Goal: Task Accomplishment & Management: Complete application form

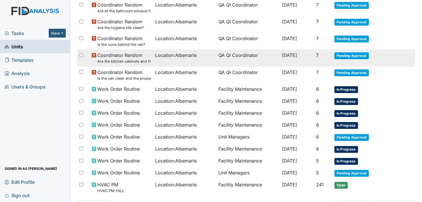
scroll to position [256, 0]
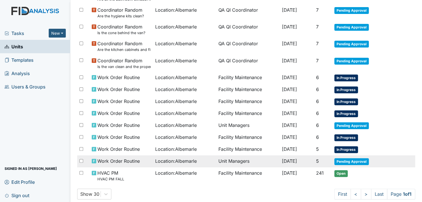
click at [347, 158] on span "Pending Approval" at bounding box center [351, 161] width 34 height 7
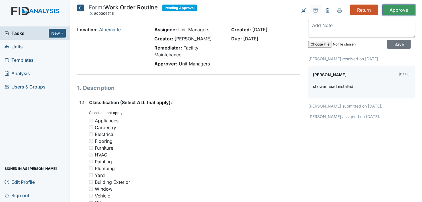
click at [396, 10] on input "Approve" at bounding box center [399, 10] width 33 height 11
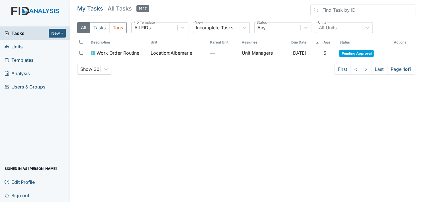
click at [26, 44] on link "Units" at bounding box center [35, 46] width 70 height 13
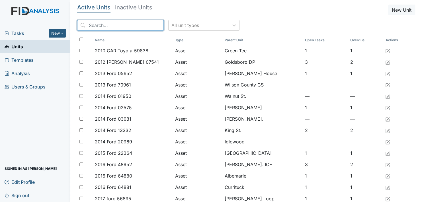
click at [110, 27] on input "search" at bounding box center [120, 25] width 87 height 11
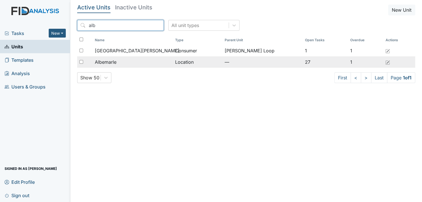
type input "alb"
click at [116, 61] on span "Albemarle" at bounding box center [106, 62] width 22 height 7
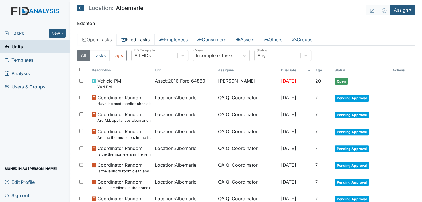
click at [142, 37] on link "Filed Tasks" at bounding box center [136, 40] width 38 height 12
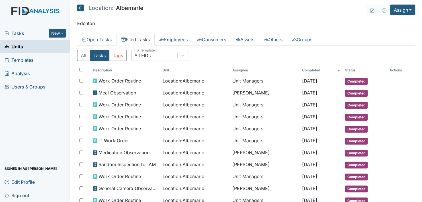
drag, startPoint x: 415, startPoint y: 114, endPoint x: 416, endPoint y: 110, distance: 4.3
click at [408, 117] on tr "Work Order Routine Location : Albemarle Unit Managers Sep 9, 2025 Completed" at bounding box center [246, 117] width 338 height 12
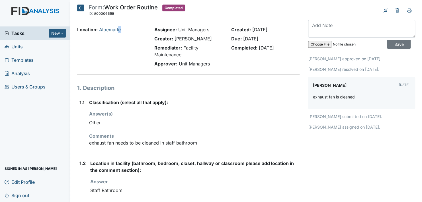
drag, startPoint x: 351, startPoint y: 1, endPoint x: 120, endPoint y: 61, distance: 238.5
click at [120, 61] on div "Location: [GEOGRAPHIC_DATA]" at bounding box center [111, 47] width 77 height 43
drag, startPoint x: 120, startPoint y: 61, endPoint x: 81, endPoint y: 7, distance: 66.2
click at [81, 7] on icon at bounding box center [80, 8] width 7 height 7
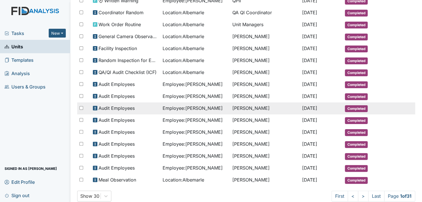
scroll to position [254, 0]
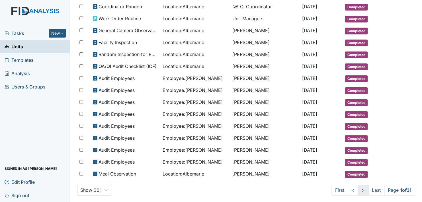
click at [358, 185] on link ">" at bounding box center [363, 190] width 11 height 11
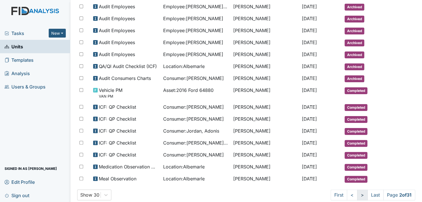
click at [357, 190] on link ">" at bounding box center [362, 195] width 11 height 11
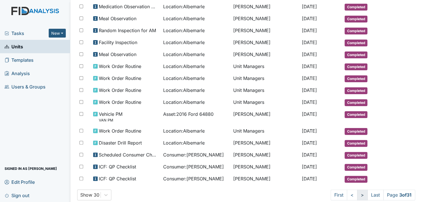
click at [357, 190] on link ">" at bounding box center [362, 195] width 11 height 11
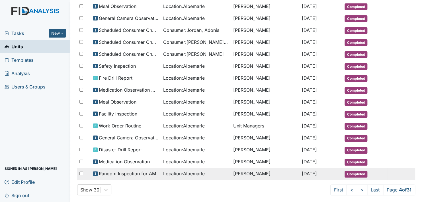
scroll to position [264, 0]
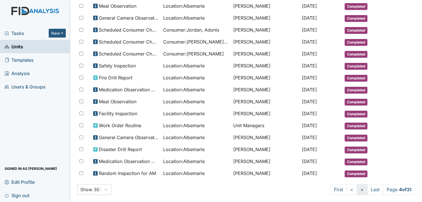
click at [357, 184] on link ">" at bounding box center [362, 189] width 11 height 11
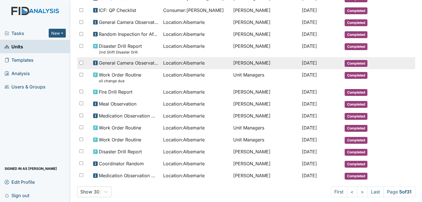
scroll to position [269, 0]
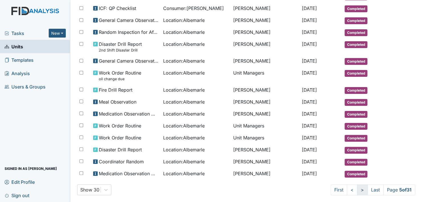
click at [357, 185] on link ">" at bounding box center [362, 190] width 11 height 11
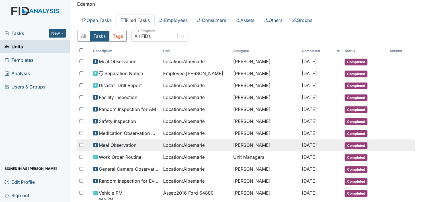
scroll to position [28, 0]
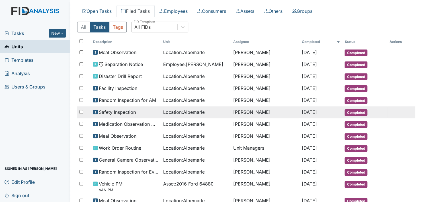
click at [353, 111] on span "Completed" at bounding box center [356, 112] width 23 height 7
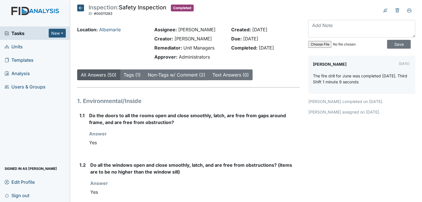
click at [81, 8] on icon at bounding box center [80, 8] width 7 height 7
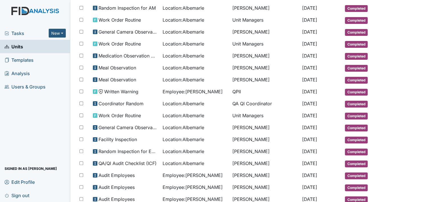
scroll to position [254, 0]
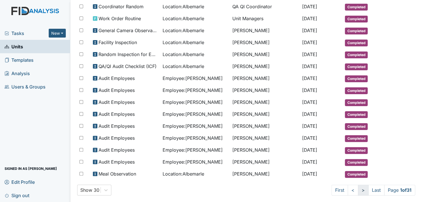
click at [358, 185] on link ">" at bounding box center [363, 190] width 11 height 11
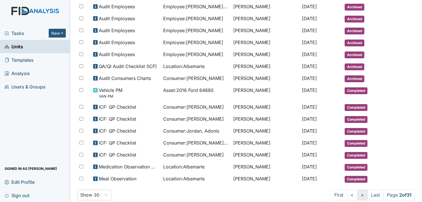
click at [357, 190] on link ">" at bounding box center [362, 195] width 11 height 11
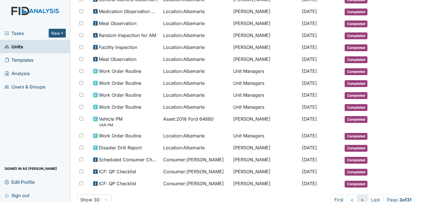
scroll to position [259, 0]
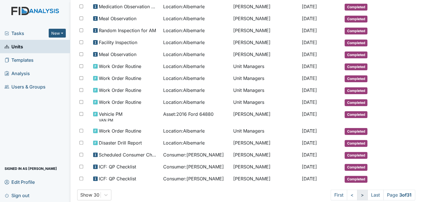
click at [357, 190] on link ">" at bounding box center [362, 195] width 11 height 11
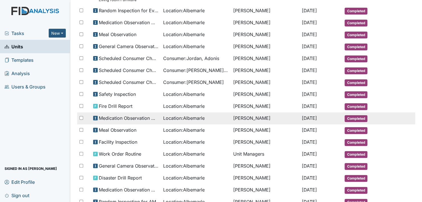
scroll to position [264, 0]
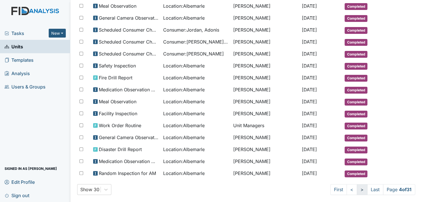
click at [357, 184] on link ">" at bounding box center [362, 189] width 11 height 11
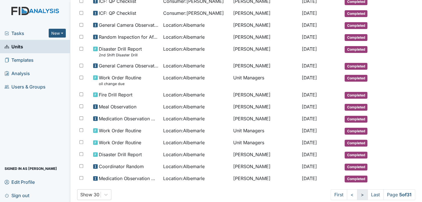
scroll to position [259, 0]
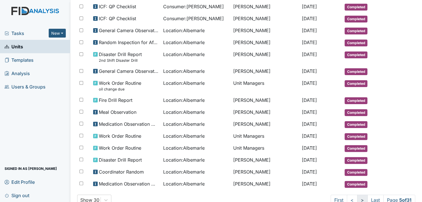
click at [357, 195] on link ">" at bounding box center [362, 200] width 11 height 11
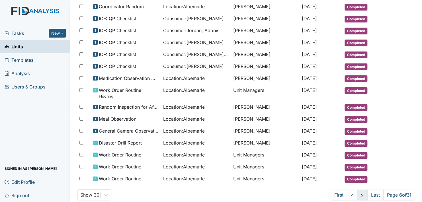
click at [357, 190] on link ">" at bounding box center [362, 195] width 11 height 11
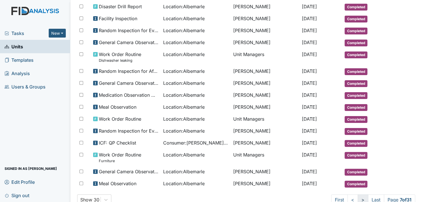
click at [358, 195] on link ">" at bounding box center [363, 200] width 11 height 11
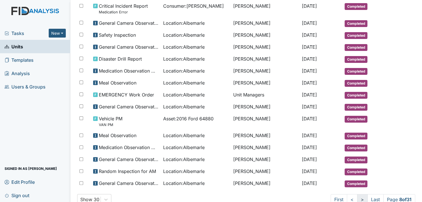
click at [357, 194] on link ">" at bounding box center [362, 199] width 11 height 11
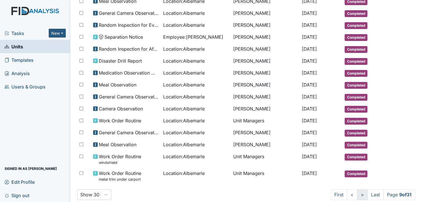
scroll to position [259, 0]
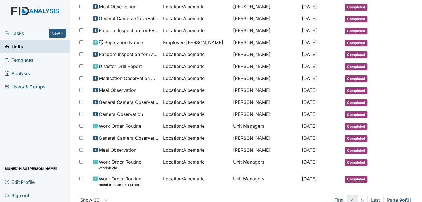
click at [347, 195] on link "<" at bounding box center [352, 200] width 11 height 11
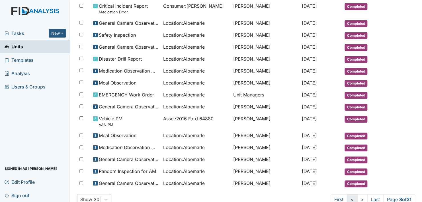
click at [347, 194] on link "<" at bounding box center [352, 199] width 11 height 11
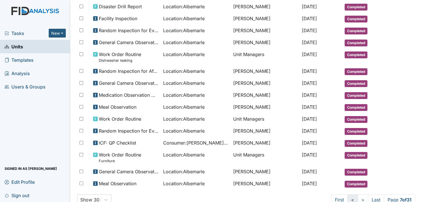
click at [348, 195] on link "<" at bounding box center [353, 200] width 11 height 11
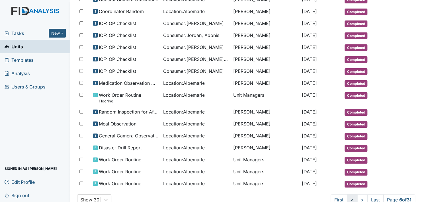
scroll to position [259, 0]
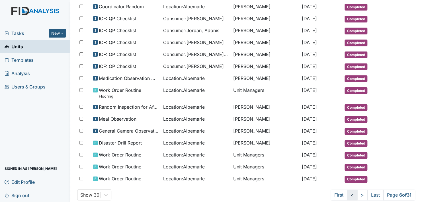
click at [347, 190] on link "<" at bounding box center [352, 195] width 11 height 11
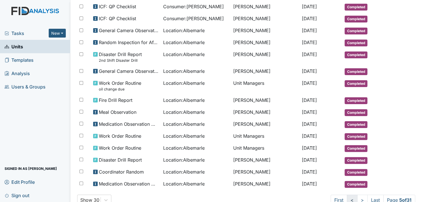
click at [347, 195] on link "<" at bounding box center [352, 200] width 11 height 11
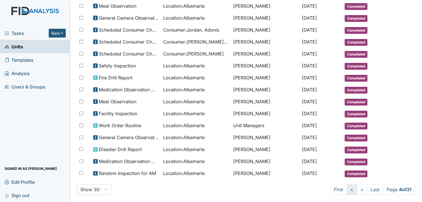
click at [347, 184] on link "<" at bounding box center [352, 189] width 11 height 11
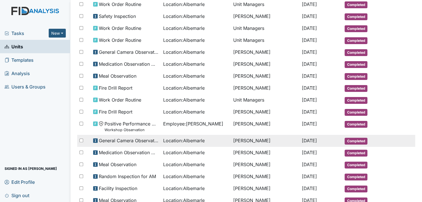
scroll to position [88, 0]
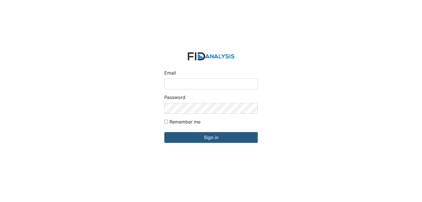
click at [191, 85] on input "Email" at bounding box center [210, 84] width 93 height 11
type input "[EMAIL_ADDRESS][DOMAIN_NAME]"
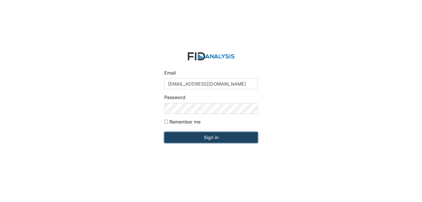
click at [207, 136] on input "Sign in" at bounding box center [210, 137] width 93 height 11
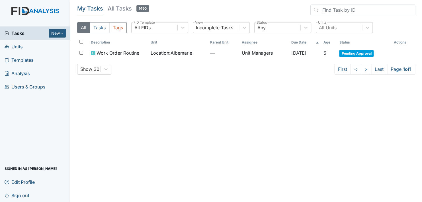
click at [19, 46] on span "Units" at bounding box center [14, 46] width 18 height 9
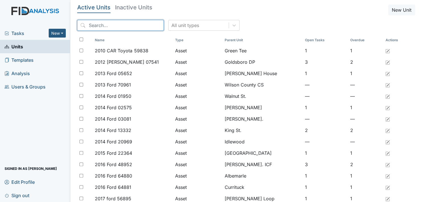
click at [104, 27] on input "search" at bounding box center [120, 25] width 87 height 11
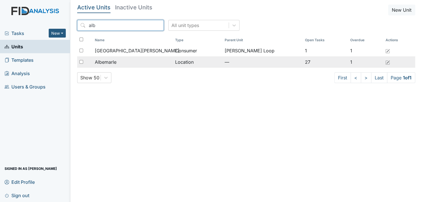
type input "alb"
click at [120, 61] on div "Albemarle" at bounding box center [132, 62] width 75 height 7
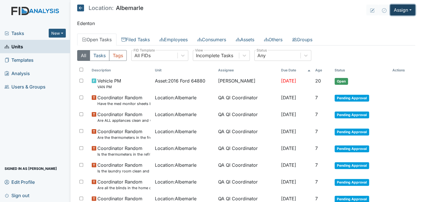
click at [404, 9] on button "Assign" at bounding box center [402, 10] width 25 height 11
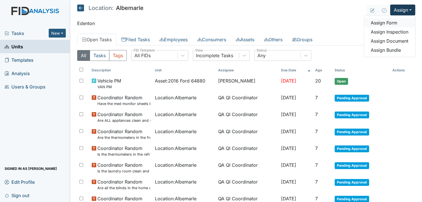
click at [390, 23] on link "Assign Form" at bounding box center [389, 22] width 51 height 9
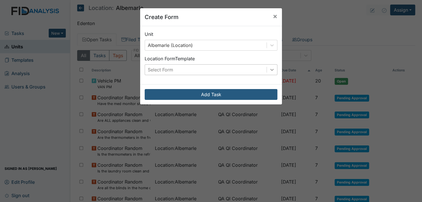
click at [271, 69] on icon at bounding box center [272, 70] width 6 height 6
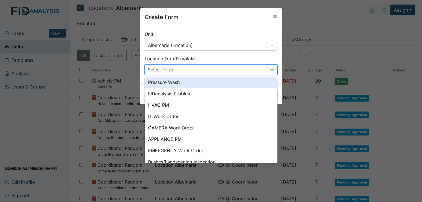
scroll to position [71, 0]
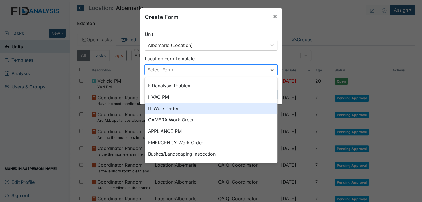
click at [178, 107] on div "IT Work Order" at bounding box center [211, 108] width 133 height 11
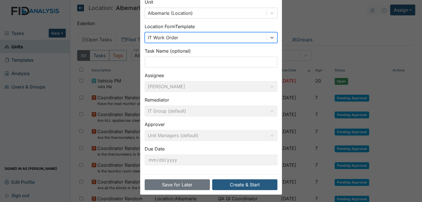
scroll to position [32, 0]
click at [239, 183] on button "Create & Start" at bounding box center [244, 184] width 65 height 11
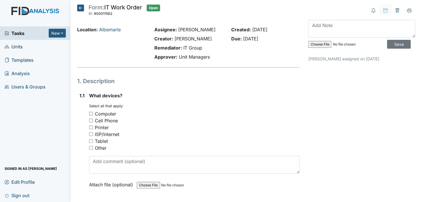
click at [90, 148] on input "Other" at bounding box center [91, 148] width 4 height 4
checkbox input "true"
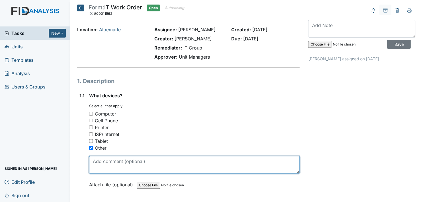
click at [106, 161] on textarea at bounding box center [194, 165] width 211 height 18
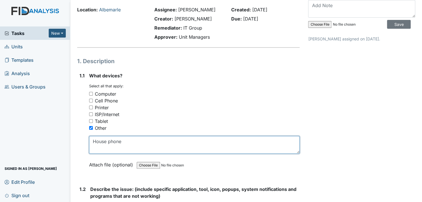
scroll to position [114, 0]
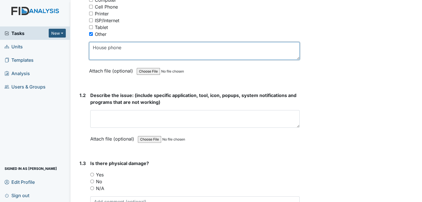
type textarea "House phone"
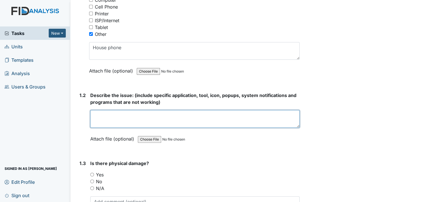
click at [115, 118] on textarea at bounding box center [194, 119] width 209 height 18
type textarea "n"
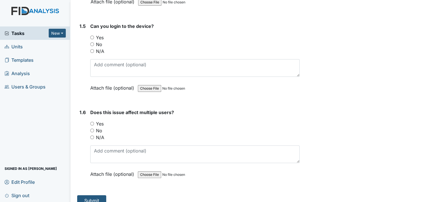
scroll to position [427, 0]
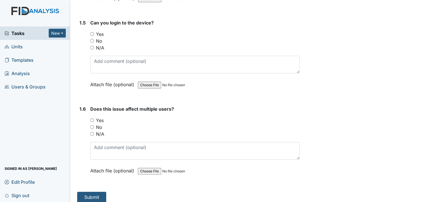
type textarea "Not working"
click at [93, 125] on input "No" at bounding box center [92, 127] width 4 height 4
radio input "true"
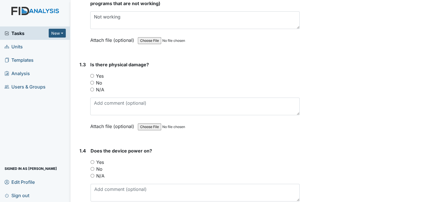
scroll to position [199, 0]
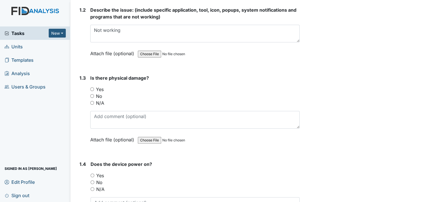
click at [91, 95] on input "No" at bounding box center [92, 96] width 4 height 4
radio input "true"
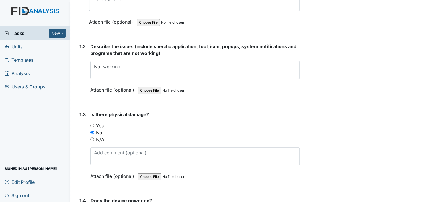
scroll to position [142, 0]
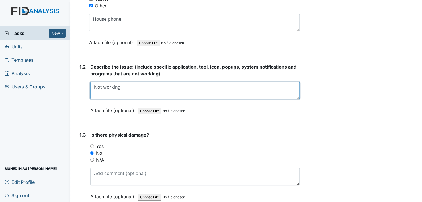
click at [129, 88] on textarea "Not working" at bounding box center [194, 91] width 209 height 18
type textarea "N"
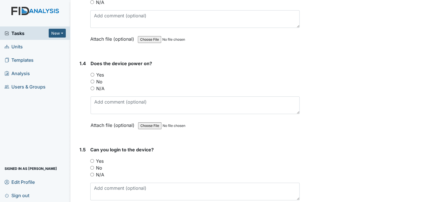
scroll to position [313, 0]
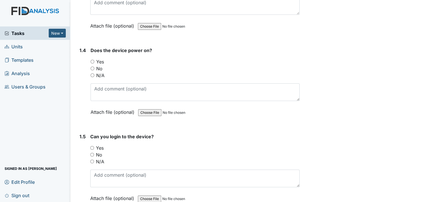
type textarea "Cannot receive or call out"
click at [92, 160] on input "N/A" at bounding box center [92, 162] width 4 height 4
radio input "true"
click at [92, 61] on input "Yes" at bounding box center [93, 62] width 4 height 4
radio input "true"
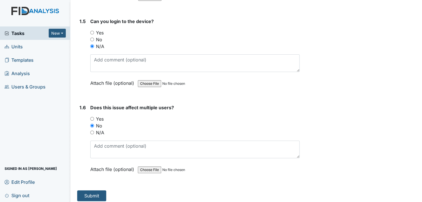
scroll to position [430, 0]
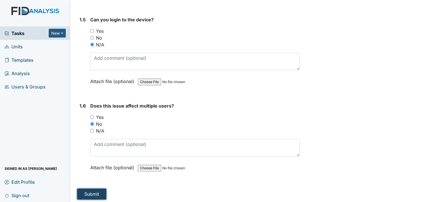
click at [94, 193] on button "Submit" at bounding box center [91, 194] width 29 height 11
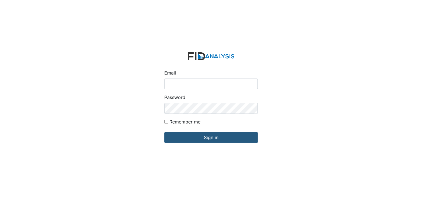
click at [188, 86] on input "Email" at bounding box center [210, 84] width 93 height 11
type input "[EMAIL_ADDRESS][DOMAIN_NAME]"
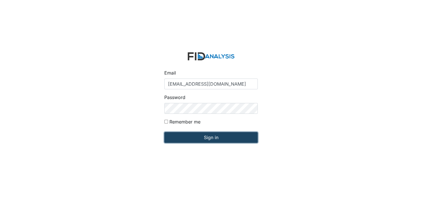
click at [199, 140] on input "Sign in" at bounding box center [210, 137] width 93 height 11
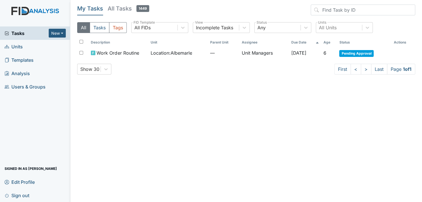
click at [22, 51] on span "Units" at bounding box center [14, 46] width 18 height 9
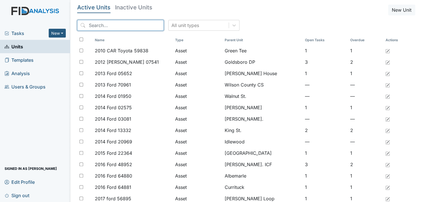
click at [96, 26] on input "search" at bounding box center [120, 25] width 87 height 11
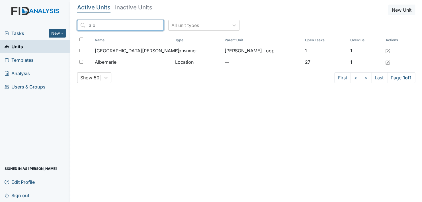
type input "alb"
click at [109, 71] on div "Name Type Parent Unit Open Tasks Overdue Actions Alba, Desirae Consumer McKeel …" at bounding box center [246, 53] width 338 height 37
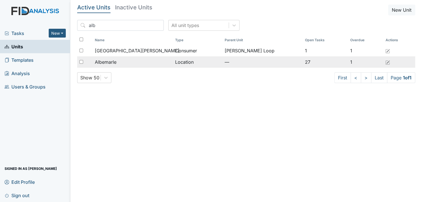
click at [109, 62] on span "Albemarle" at bounding box center [106, 62] width 22 height 7
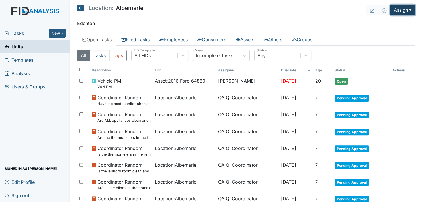
click at [398, 11] on button "Assign" at bounding box center [402, 10] width 25 height 11
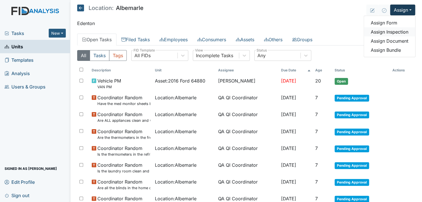
click at [397, 31] on link "Assign Inspection" at bounding box center [389, 31] width 51 height 9
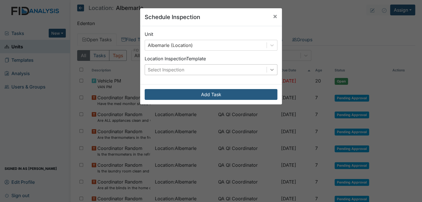
click at [272, 66] on div at bounding box center [272, 70] width 10 height 10
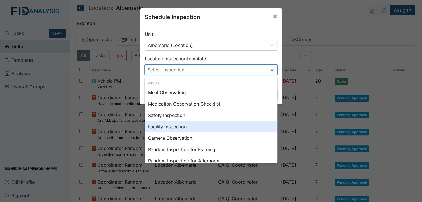
click at [209, 126] on div "Facility Inspection" at bounding box center [211, 126] width 133 height 11
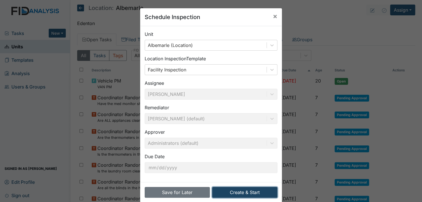
click at [242, 193] on button "Create & Start" at bounding box center [244, 192] width 65 height 11
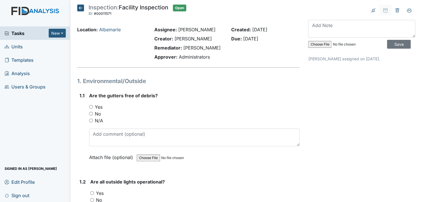
click at [91, 106] on input "Yes" at bounding box center [91, 107] width 4 height 4
radio input "true"
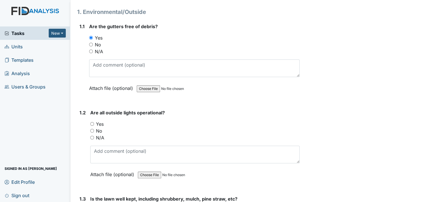
scroll to position [85, 0]
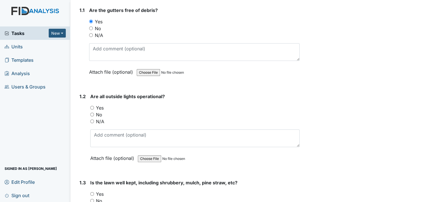
click at [92, 108] on input "Yes" at bounding box center [92, 108] width 4 height 4
radio input "true"
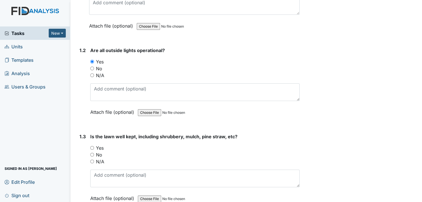
scroll to position [199, 0]
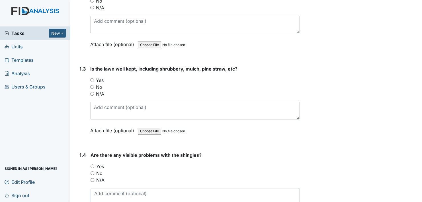
click at [91, 79] on input "Yes" at bounding box center [92, 80] width 4 height 4
radio input "true"
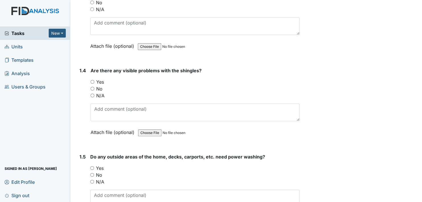
scroll to position [285, 0]
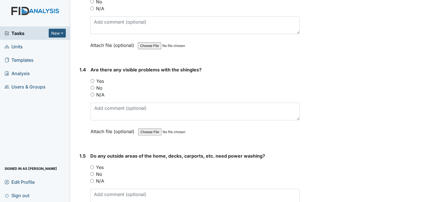
click at [91, 86] on input "No" at bounding box center [93, 88] width 4 height 4
radio input "true"
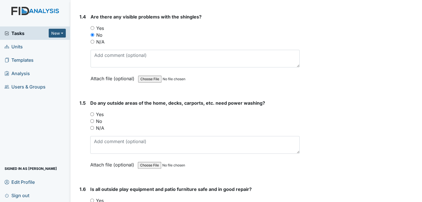
scroll to position [342, 0]
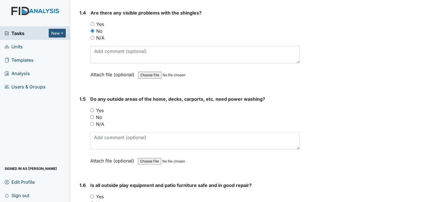
click at [93, 116] on input "No" at bounding box center [92, 117] width 4 height 4
radio input "true"
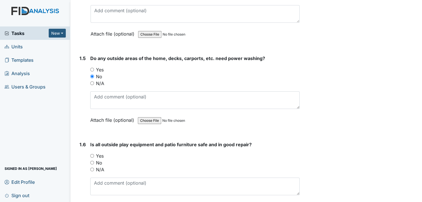
scroll to position [399, 0]
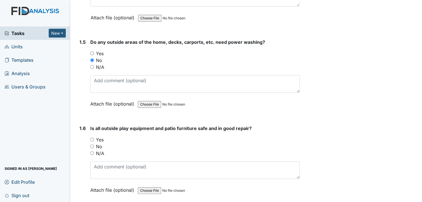
drag, startPoint x: 91, startPoint y: 137, endPoint x: 121, endPoint y: 132, distance: 30.1
click at [92, 138] on input "Yes" at bounding box center [92, 140] width 4 height 4
radio input "true"
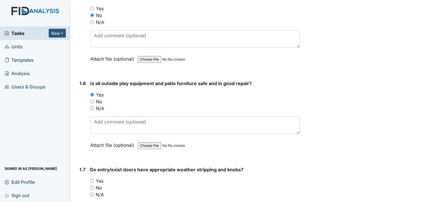
scroll to position [484, 0]
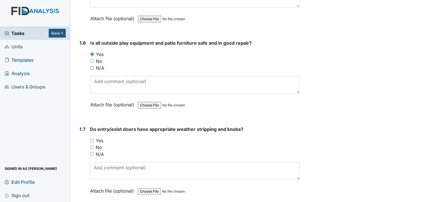
click at [92, 139] on input "Yes" at bounding box center [92, 141] width 4 height 4
radio input "true"
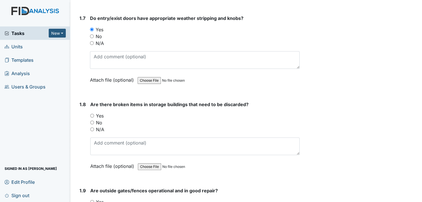
scroll to position [627, 0]
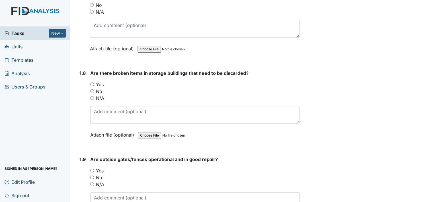
click at [92, 89] on input "No" at bounding box center [92, 91] width 4 height 4
radio input "true"
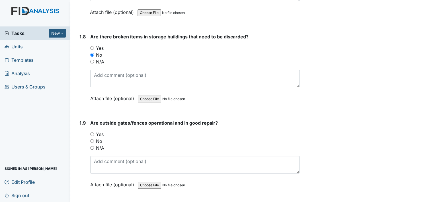
scroll to position [684, 0]
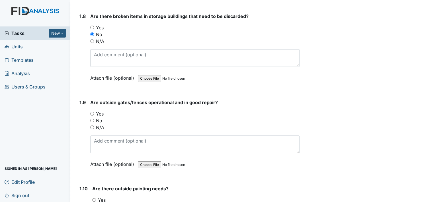
click at [92, 112] on input "Yes" at bounding box center [92, 114] width 4 height 4
radio input "true"
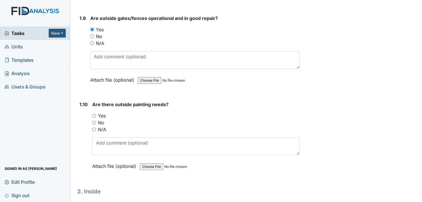
scroll to position [769, 0]
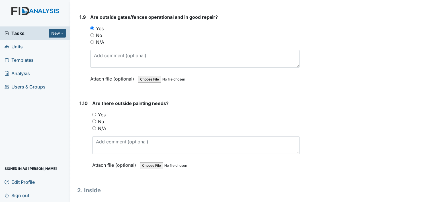
click at [94, 120] on input "No" at bounding box center [94, 122] width 4 height 4
radio input "true"
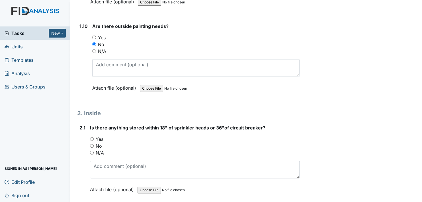
scroll to position [855, 0]
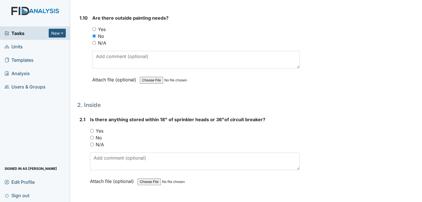
click at [93, 143] on input "N/A" at bounding box center [92, 145] width 4 height 4
radio input "true"
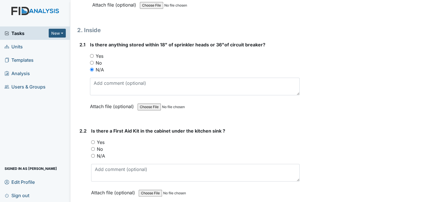
scroll to position [940, 0]
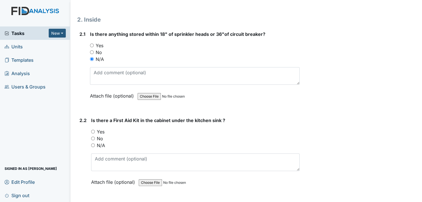
click at [92, 44] on input "Yes" at bounding box center [92, 46] width 4 height 4
radio input "true"
click at [92, 50] on input "No" at bounding box center [92, 52] width 4 height 4
radio input "true"
click at [91, 50] on input "No" at bounding box center [92, 52] width 4 height 4
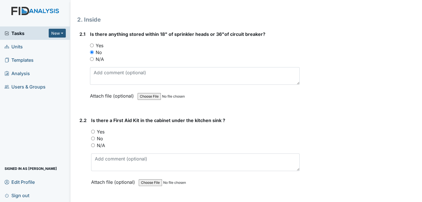
click at [91, 57] on input "N/A" at bounding box center [92, 59] width 4 height 4
radio input "true"
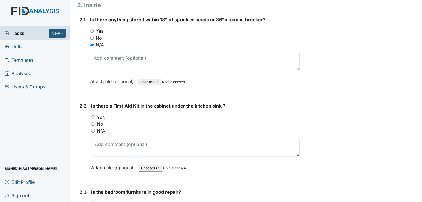
scroll to position [969, 0]
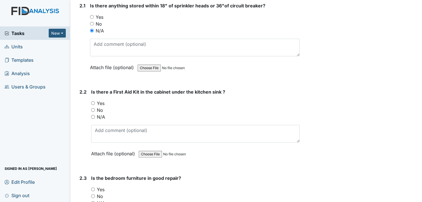
drag, startPoint x: 95, startPoint y: 98, endPoint x: 102, endPoint y: 99, distance: 7.0
click at [96, 100] on div "Yes" at bounding box center [195, 103] width 209 height 7
click at [94, 101] on input "Yes" at bounding box center [93, 103] width 4 height 4
radio input "true"
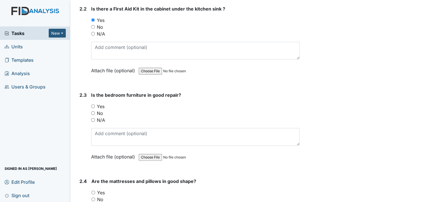
scroll to position [1083, 0]
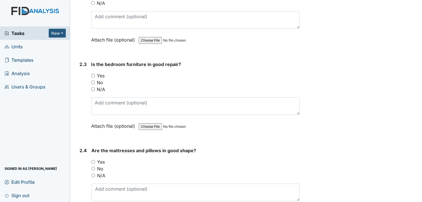
click at [92, 74] on input "Yes" at bounding box center [93, 76] width 4 height 4
radio input "true"
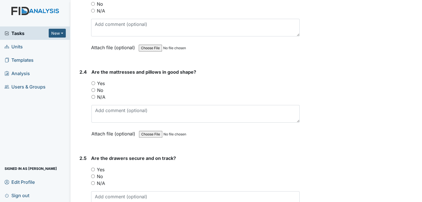
scroll to position [1168, 0]
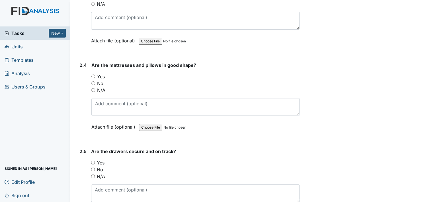
click at [94, 75] on input "Yes" at bounding box center [93, 77] width 4 height 4
radio input "true"
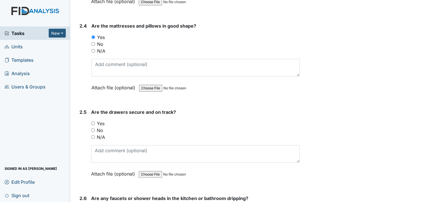
scroll to position [1225, 0]
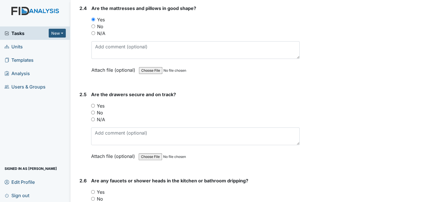
click at [94, 104] on input "Yes" at bounding box center [93, 106] width 4 height 4
radio input "true"
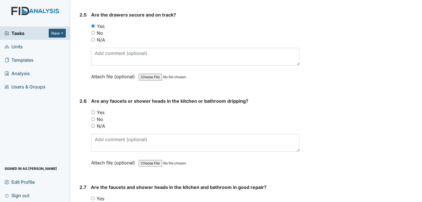
scroll to position [1310, 0]
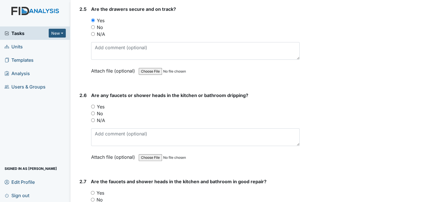
click at [93, 112] on input "No" at bounding box center [93, 114] width 4 height 4
radio input "true"
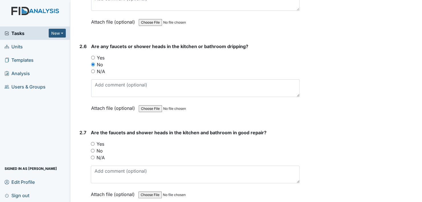
scroll to position [1396, 0]
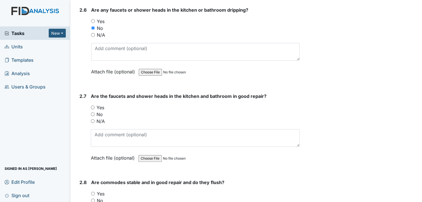
drag, startPoint x: 91, startPoint y: 102, endPoint x: 100, endPoint y: 102, distance: 8.3
click at [92, 106] on input "Yes" at bounding box center [93, 108] width 4 height 4
radio input "true"
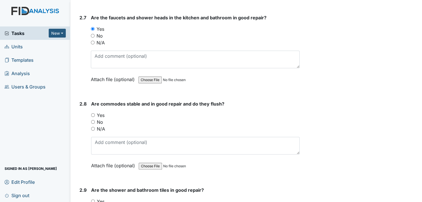
scroll to position [1481, 0]
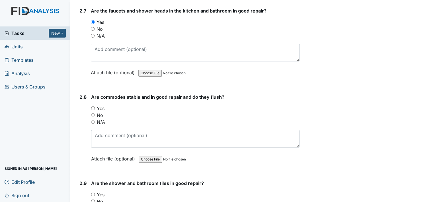
click at [93, 107] on input "Yes" at bounding box center [93, 109] width 4 height 4
radio input "true"
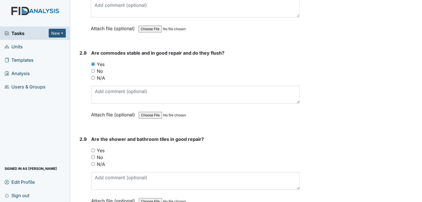
scroll to position [1538, 0]
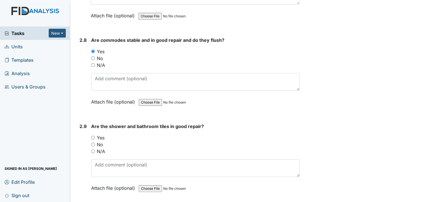
click at [94, 136] on input "Yes" at bounding box center [93, 138] width 4 height 4
radio input "true"
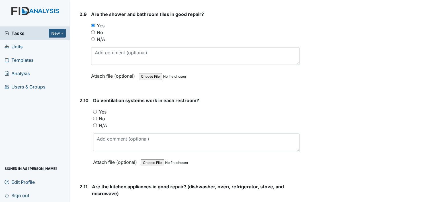
scroll to position [1652, 0]
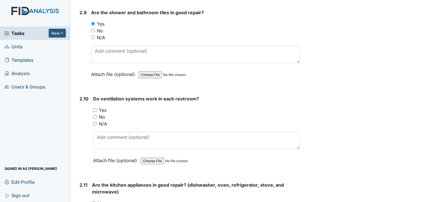
click at [94, 108] on input "Yes" at bounding box center [95, 110] width 4 height 4
radio input "true"
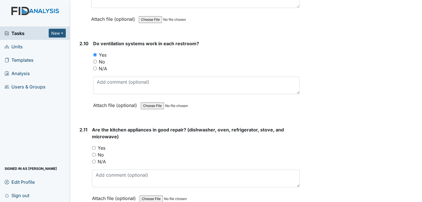
scroll to position [1738, 0]
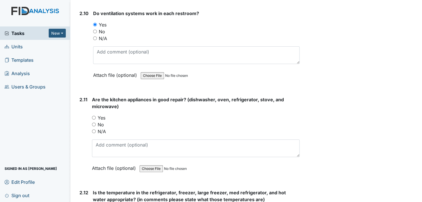
click at [94, 116] on input "Yes" at bounding box center [94, 118] width 4 height 4
radio input "true"
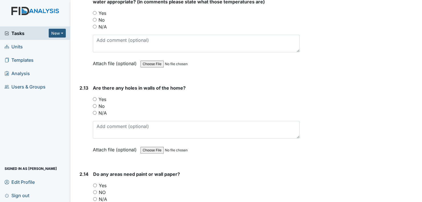
scroll to position [1937, 0]
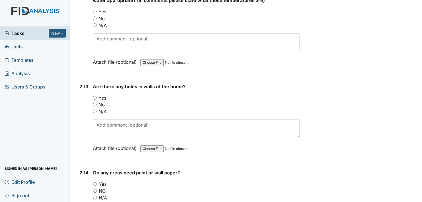
click at [93, 99] on div "2.13 Are there any holes in walls of the home? You must select one of the below…" at bounding box center [188, 121] width 222 height 77
click at [95, 103] on input "No" at bounding box center [95, 105] width 4 height 4
radio input "true"
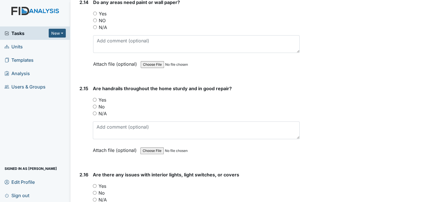
scroll to position [2108, 0]
click at [94, 98] on input "Yes" at bounding box center [95, 100] width 4 height 4
radio input "true"
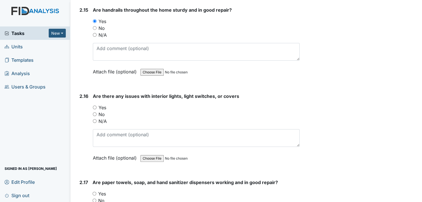
scroll to position [2194, 0]
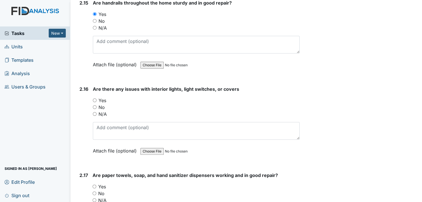
click at [94, 105] on input "No" at bounding box center [95, 107] width 4 height 4
radio input "true"
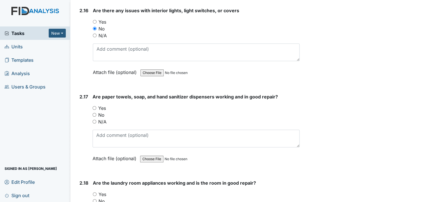
scroll to position [2279, 0]
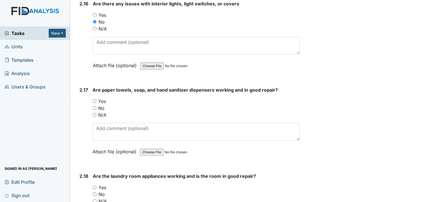
click at [94, 99] on input "Yes" at bounding box center [95, 101] width 4 height 4
radio input "true"
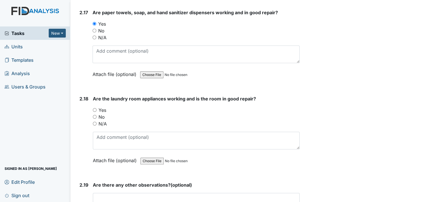
scroll to position [2365, 0]
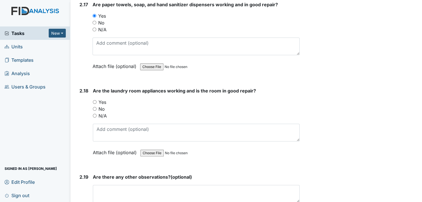
click at [94, 100] on input "Yes" at bounding box center [95, 102] width 4 height 4
radio input "true"
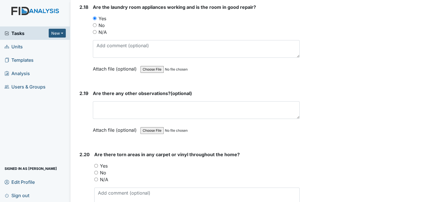
scroll to position [2450, 0]
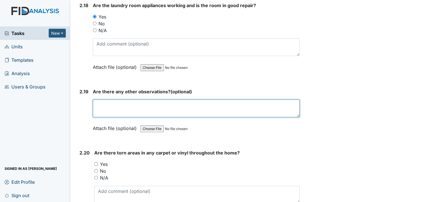
click at [130, 100] on textarea at bounding box center [196, 109] width 207 height 18
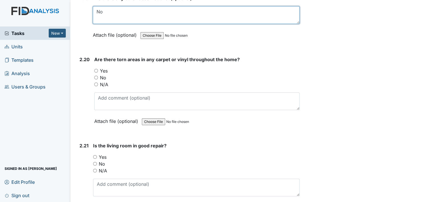
scroll to position [2564, 0]
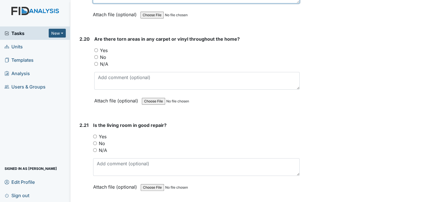
type textarea "No"
click at [96, 135] on input "Yes" at bounding box center [95, 137] width 4 height 4
radio input "true"
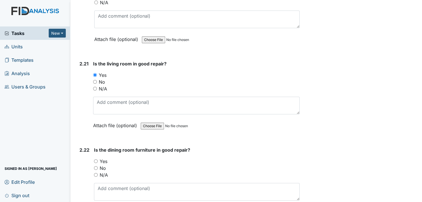
scroll to position [2649, 0]
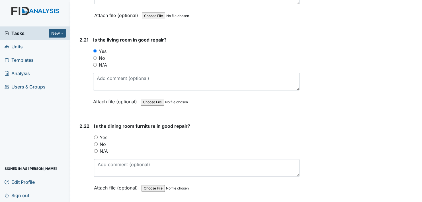
drag, startPoint x: 96, startPoint y: 128, endPoint x: 154, endPoint y: 123, distance: 59.0
click at [96, 136] on input "Yes" at bounding box center [96, 138] width 4 height 4
radio input "true"
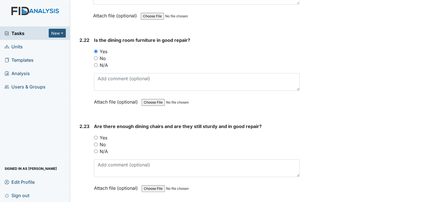
scroll to position [2735, 0]
click at [97, 136] on input "Yes" at bounding box center [96, 138] width 4 height 4
radio input "true"
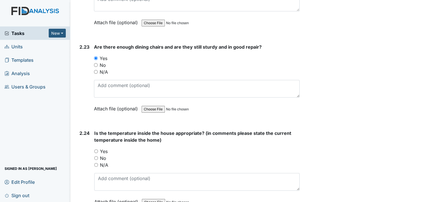
scroll to position [2820, 0]
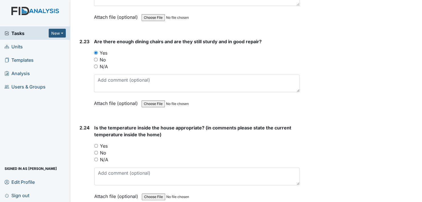
click at [95, 144] on input "Yes" at bounding box center [96, 146] width 4 height 4
radio input "true"
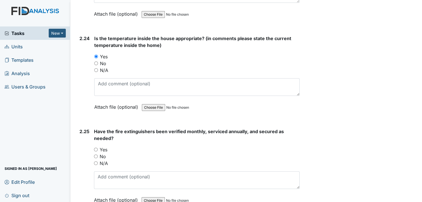
scroll to position [2934, 0]
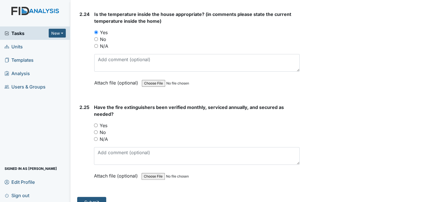
click at [96, 124] on input "Yes" at bounding box center [96, 126] width 4 height 4
radio input "true"
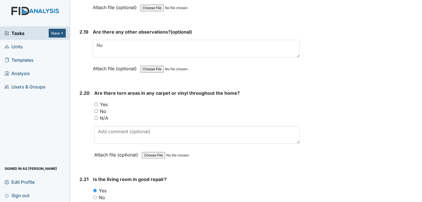
scroll to position [2507, 0]
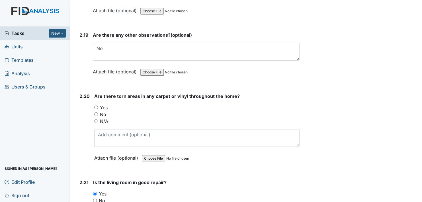
click at [95, 106] on input "Yes" at bounding box center [96, 108] width 4 height 4
radio input "true"
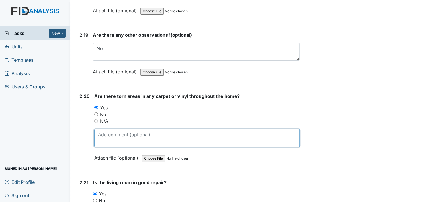
click at [110, 129] on textarea at bounding box center [196, 138] width 205 height 18
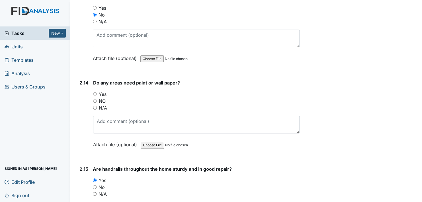
scroll to position [1994, 0]
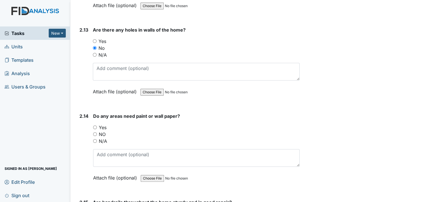
type textarea "Work has been submitted"
click at [96, 126] on input "Yes" at bounding box center [95, 128] width 4 height 4
radio input "true"
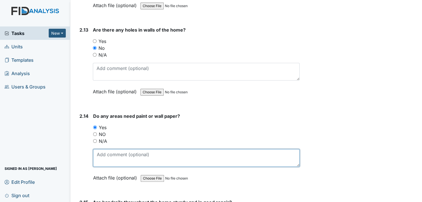
click at [121, 155] on textarea at bounding box center [196, 158] width 207 height 18
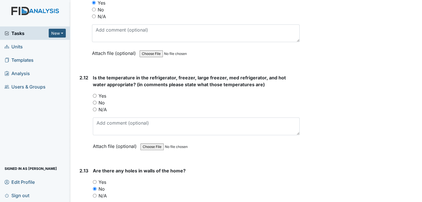
scroll to position [1851, 0]
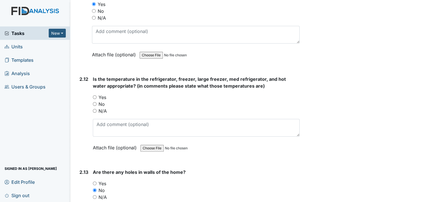
type textarea "work order been submitted"
click at [93, 95] on input "Yes" at bounding box center [95, 97] width 4 height 4
radio input "true"
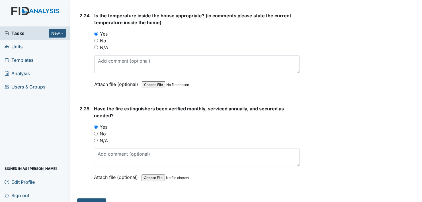
scroll to position [2934, 0]
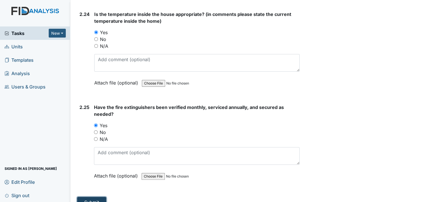
click at [91, 197] on button "Submit" at bounding box center [91, 202] width 29 height 11
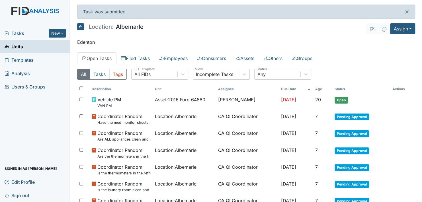
click at [23, 47] on span "Units" at bounding box center [14, 46] width 19 height 9
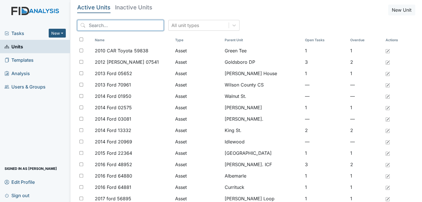
click at [108, 25] on input "search" at bounding box center [120, 25] width 87 height 11
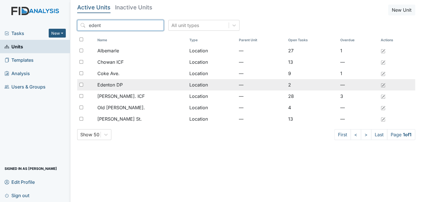
type input "edent"
click at [112, 84] on span "Edenton DP" at bounding box center [109, 84] width 25 height 7
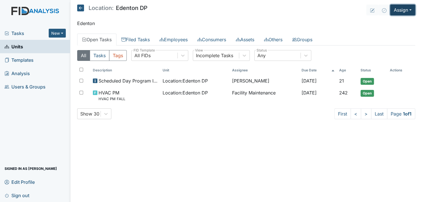
click at [409, 8] on button "Assign" at bounding box center [402, 10] width 25 height 11
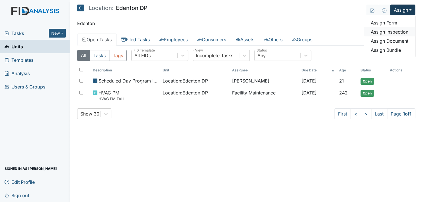
click at [398, 32] on link "Assign Inspection" at bounding box center [389, 31] width 51 height 9
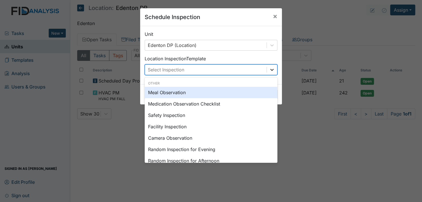
click at [270, 69] on icon at bounding box center [272, 70] width 6 height 6
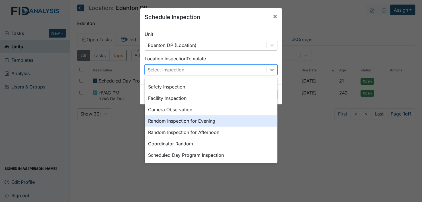
scroll to position [57, 0]
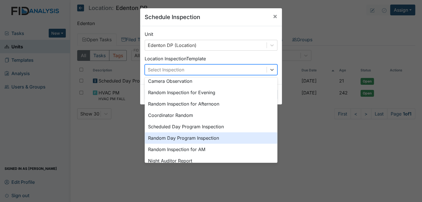
click at [174, 139] on div "Random Day Program Inspection" at bounding box center [211, 137] width 133 height 11
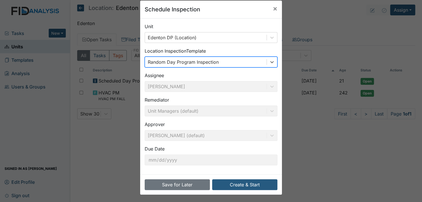
scroll to position [8, 0]
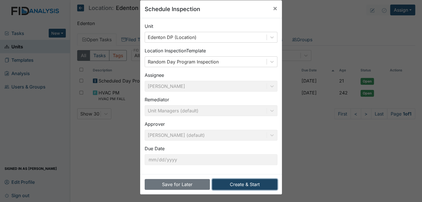
click at [248, 184] on button "Create & Start" at bounding box center [244, 184] width 65 height 11
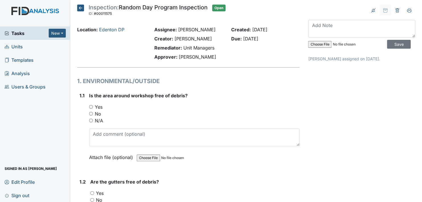
click at [90, 107] on input "Yes" at bounding box center [91, 107] width 4 height 4
radio input "true"
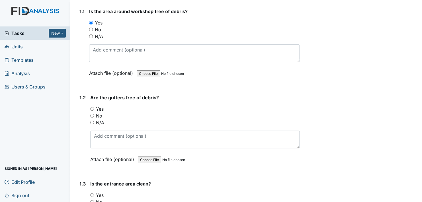
scroll to position [85, 0]
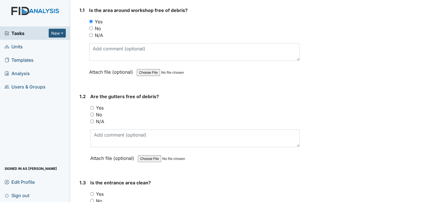
click at [93, 106] on input "Yes" at bounding box center [92, 108] width 4 height 4
radio input "true"
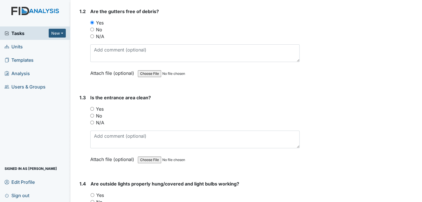
scroll to position [171, 0]
click at [92, 107] on input "Yes" at bounding box center [92, 109] width 4 height 4
radio input "true"
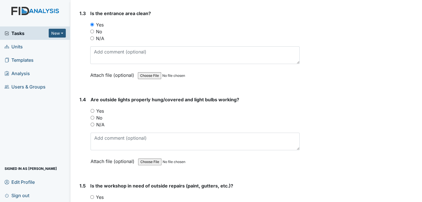
scroll to position [256, 0]
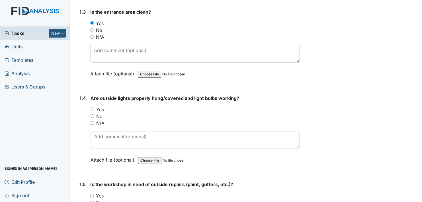
click at [93, 109] on input "Yes" at bounding box center [93, 110] width 4 height 4
radio input "true"
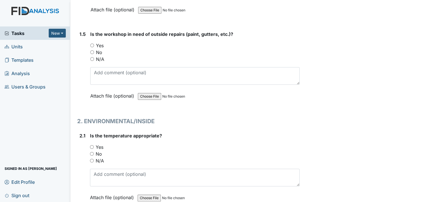
scroll to position [427, 0]
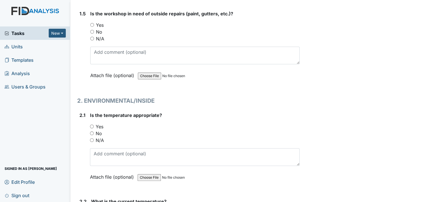
click at [94, 125] on div "Yes" at bounding box center [195, 126] width 210 height 7
click at [91, 125] on input "Yes" at bounding box center [92, 127] width 4 height 4
radio input "true"
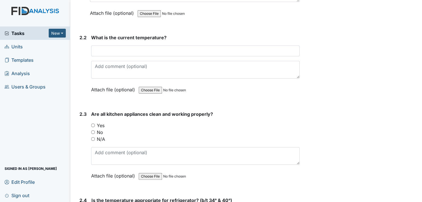
scroll to position [598, 0]
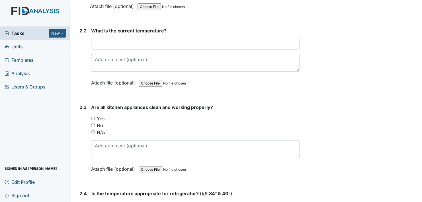
click at [95, 117] on input "Yes" at bounding box center [93, 119] width 4 height 4
radio input "true"
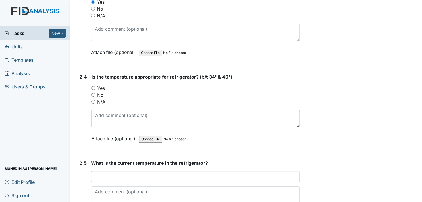
scroll to position [741, 0]
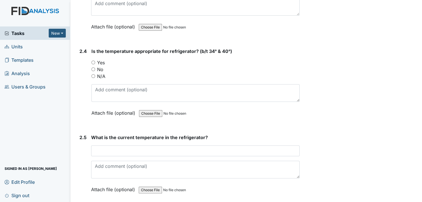
click at [93, 61] on input "Yes" at bounding box center [93, 63] width 4 height 4
radio input "true"
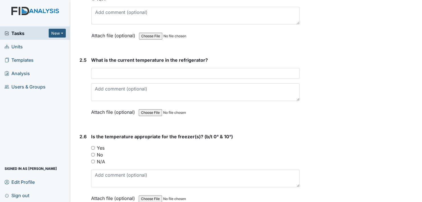
scroll to position [826, 0]
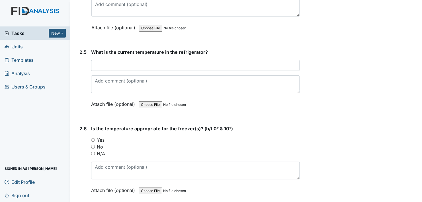
click at [93, 138] on input "Yes" at bounding box center [93, 140] width 4 height 4
radio input "true"
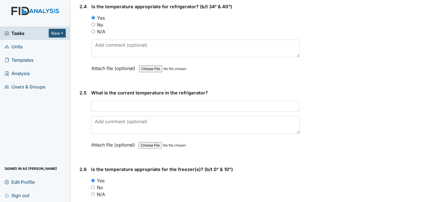
scroll to position [769, 0]
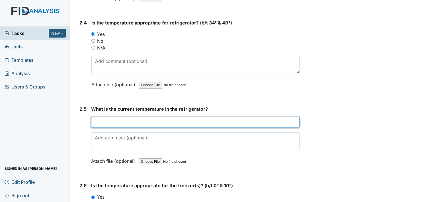
click at [117, 120] on input "text" at bounding box center [195, 122] width 209 height 11
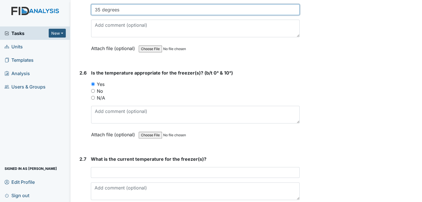
scroll to position [883, 0]
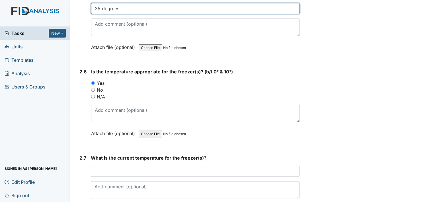
type input "35 degrees"
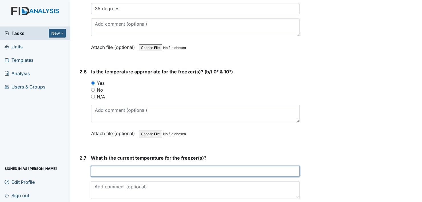
click at [123, 171] on input "text" at bounding box center [195, 171] width 209 height 11
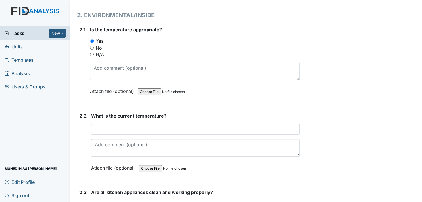
scroll to position [513, 0]
type input "10"
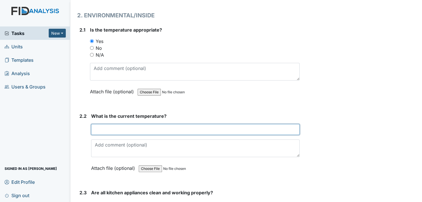
click at [117, 127] on input "text" at bounding box center [195, 129] width 209 height 11
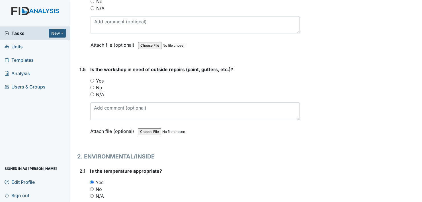
scroll to position [370, 0]
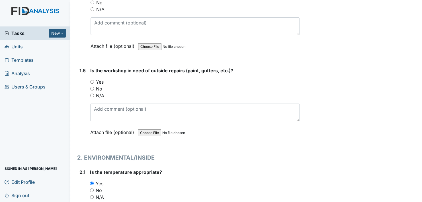
type input "74"
click at [92, 87] on input "No" at bounding box center [92, 89] width 4 height 4
radio input "true"
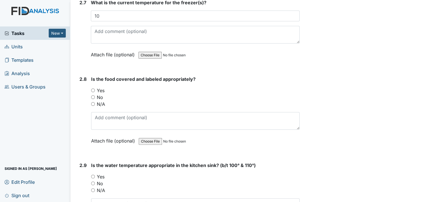
scroll to position [1083, 0]
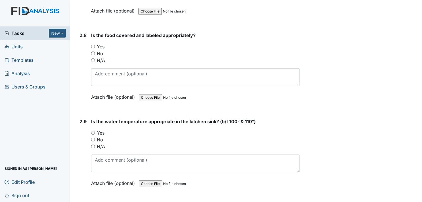
click at [91, 43] on div "2.8 Is the food covered and labeled appropriately? You must select one of the b…" at bounding box center [188, 70] width 222 height 77
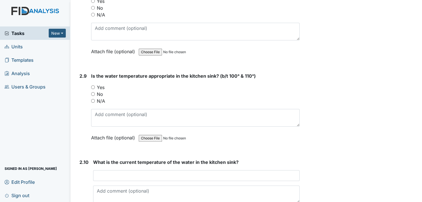
scroll to position [1140, 0]
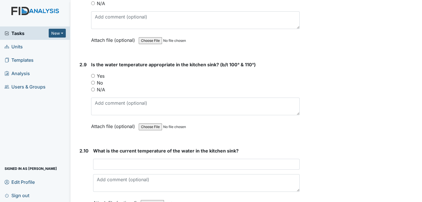
click at [94, 74] on input "Yes" at bounding box center [93, 76] width 4 height 4
radio input "true"
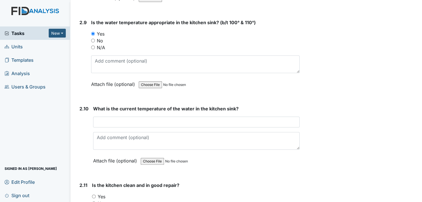
scroll to position [1168, 0]
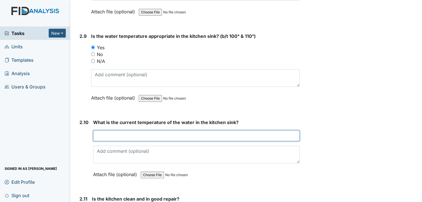
click at [109, 132] on input "text" at bounding box center [196, 135] width 207 height 11
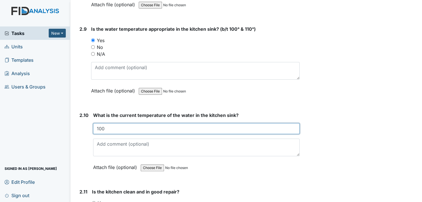
scroll to position [1225, 0]
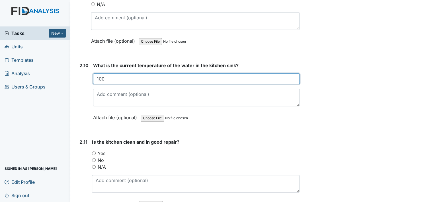
type input "100"
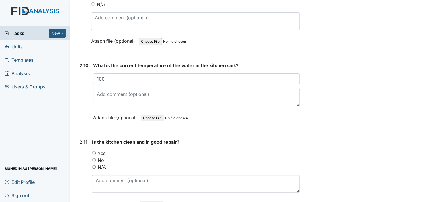
click at [95, 150] on div "Yes" at bounding box center [196, 153] width 208 height 7
click at [94, 152] on input "Yes" at bounding box center [94, 154] width 4 height 4
radio input "true"
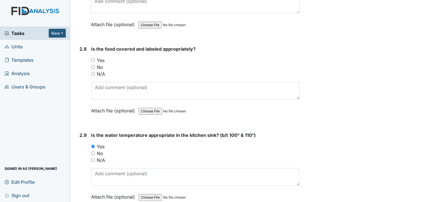
scroll to position [1054, 0]
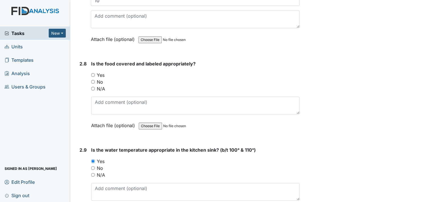
click at [94, 73] on input "Yes" at bounding box center [93, 75] width 4 height 4
radio input "true"
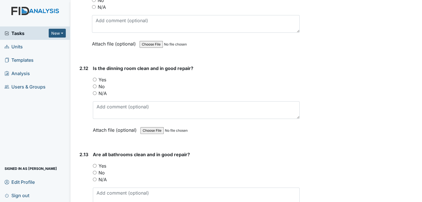
scroll to position [1396, 0]
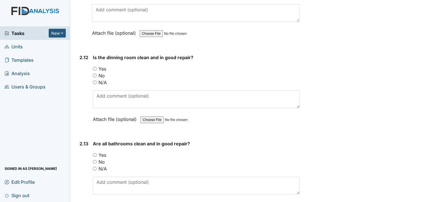
click at [93, 67] on input "Yes" at bounding box center [95, 69] width 4 height 4
radio input "true"
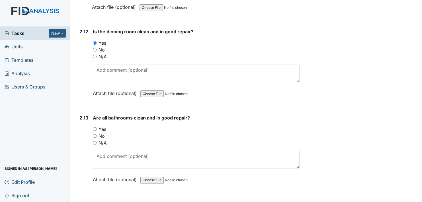
scroll to position [1453, 0]
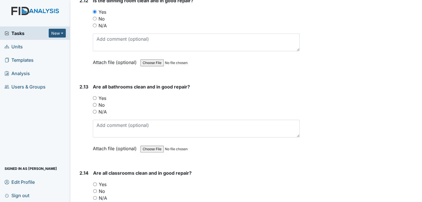
click at [95, 96] on input "Yes" at bounding box center [95, 98] width 4 height 4
radio input "true"
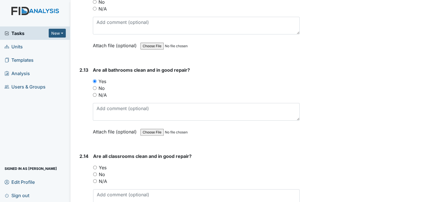
scroll to position [1538, 0]
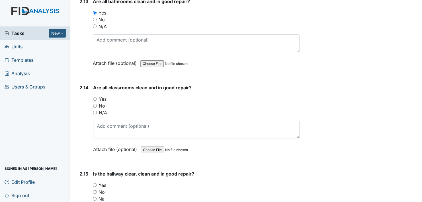
click at [96, 97] on input "Yes" at bounding box center [95, 99] width 4 height 4
radio input "true"
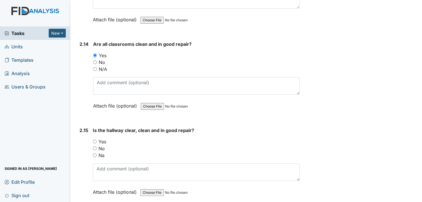
scroll to position [1595, 0]
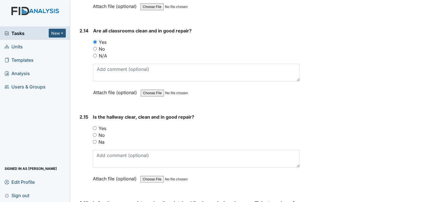
click at [95, 126] on input "Yes" at bounding box center [95, 128] width 4 height 4
radio input "true"
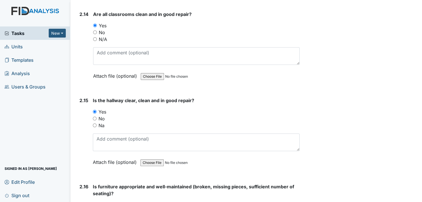
scroll to position [1681, 0]
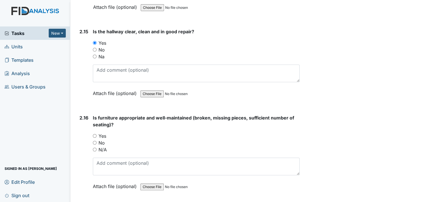
click at [95, 134] on input "Yes" at bounding box center [95, 136] width 4 height 4
radio input "true"
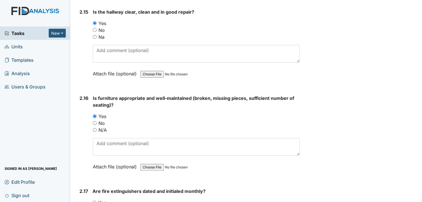
scroll to position [1795, 0]
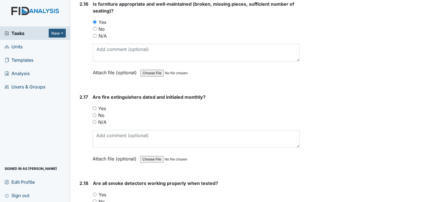
click at [94, 107] on input "Yes" at bounding box center [95, 109] width 4 height 4
radio input "true"
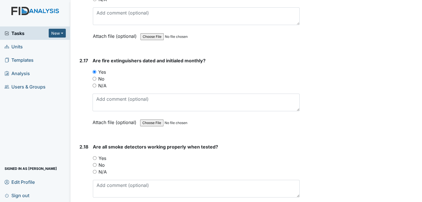
scroll to position [1852, 0]
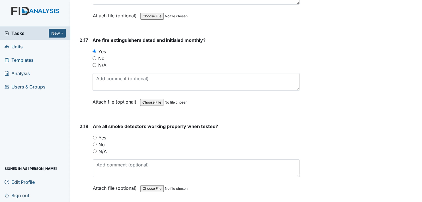
click at [95, 136] on input "Yes" at bounding box center [95, 138] width 4 height 4
radio input "true"
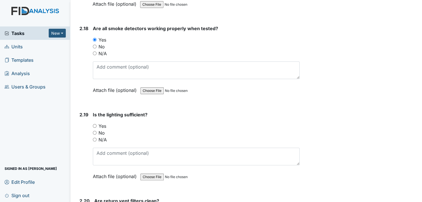
scroll to position [1966, 0]
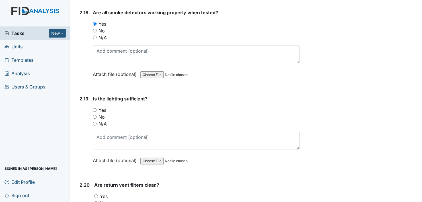
click at [95, 108] on input "Yes" at bounding box center [95, 110] width 4 height 4
radio input "true"
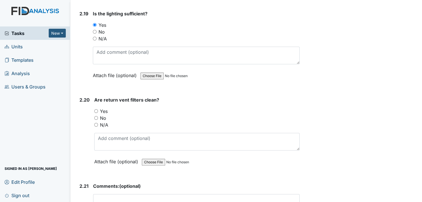
scroll to position [2051, 0]
click at [97, 109] on input "Yes" at bounding box center [96, 111] width 4 height 4
radio input "true"
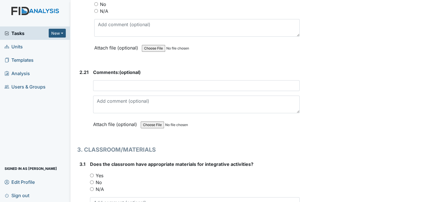
scroll to position [2165, 0]
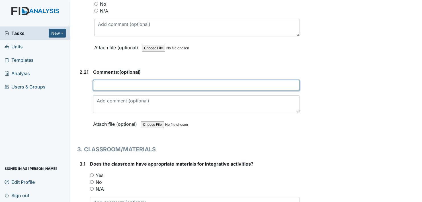
click at [120, 80] on input "text" at bounding box center [196, 85] width 207 height 11
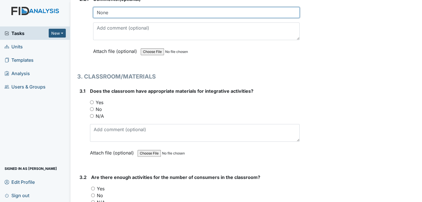
scroll to position [2251, 0]
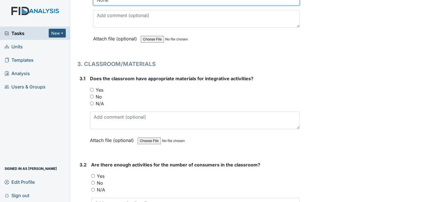
type input "None"
click at [92, 88] on input "Yes" at bounding box center [92, 90] width 4 height 4
radio input "true"
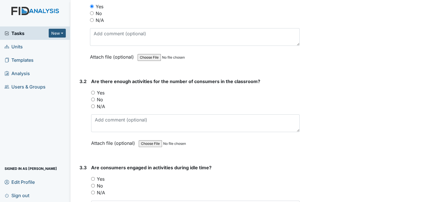
scroll to position [2336, 0]
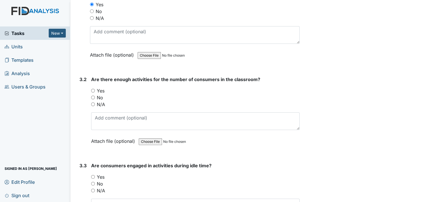
click at [93, 89] on input "Yes" at bounding box center [93, 91] width 4 height 4
radio input "true"
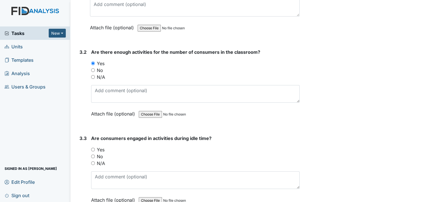
scroll to position [2393, 0]
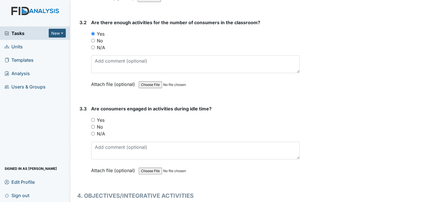
click at [93, 118] on input "Yes" at bounding box center [93, 120] width 4 height 4
radio input "true"
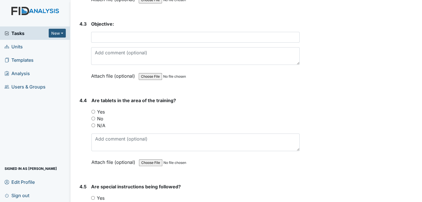
scroll to position [2735, 0]
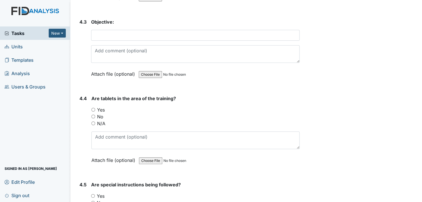
click at [93, 108] on input "Yes" at bounding box center [93, 110] width 4 height 4
radio input "true"
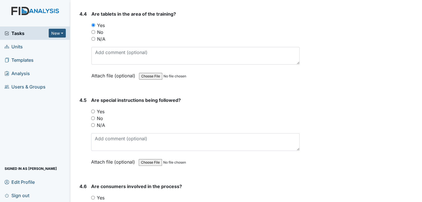
scroll to position [2820, 0]
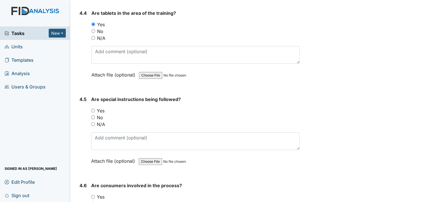
click at [93, 109] on input "Yes" at bounding box center [93, 111] width 4 height 4
radio input "true"
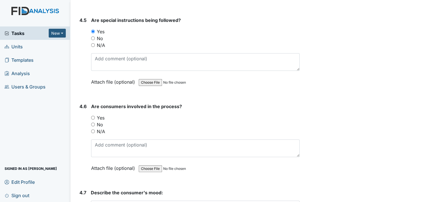
scroll to position [2906, 0]
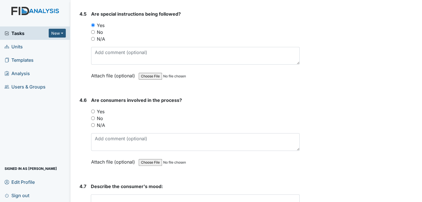
click at [93, 110] on input "Yes" at bounding box center [93, 112] width 4 height 4
radio input "true"
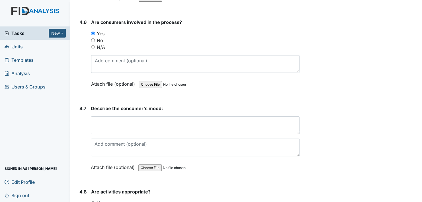
scroll to position [2991, 0]
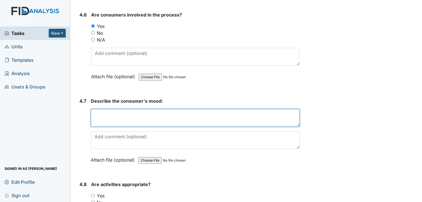
click at [113, 109] on textarea at bounding box center [195, 118] width 209 height 18
type textarea "H"
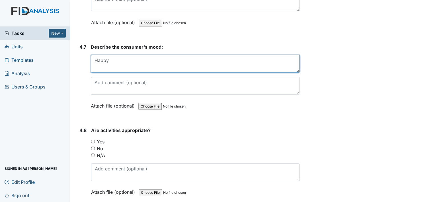
scroll to position [3048, 0]
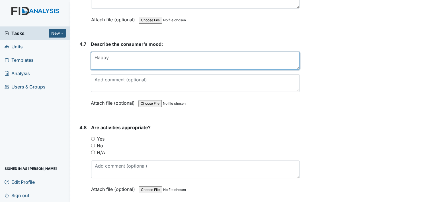
type textarea "Happy"
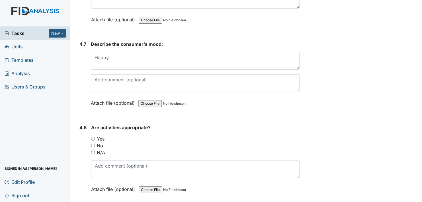
drag, startPoint x: 94, startPoint y: 128, endPoint x: 103, endPoint y: 129, distance: 9.2
click at [94, 137] on input "Yes" at bounding box center [93, 139] width 4 height 4
radio input "true"
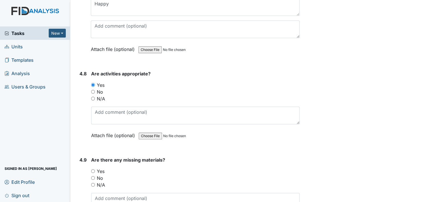
scroll to position [3134, 0]
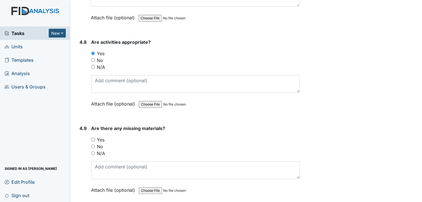
click at [93, 145] on input "No" at bounding box center [93, 147] width 4 height 4
radio input "true"
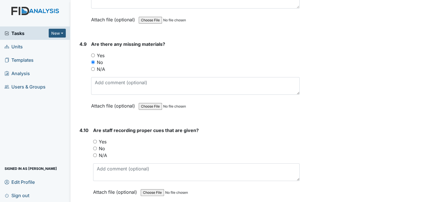
scroll to position [3219, 0]
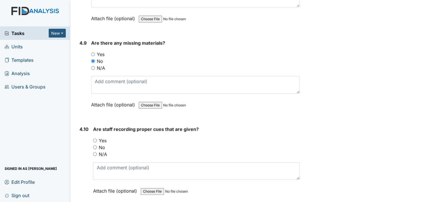
click at [95, 139] on input "Yes" at bounding box center [95, 141] width 4 height 4
radio input "true"
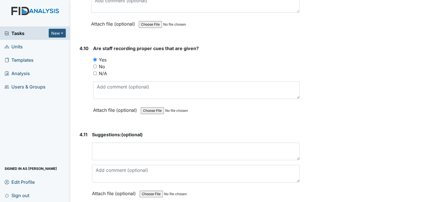
scroll to position [3305, 0]
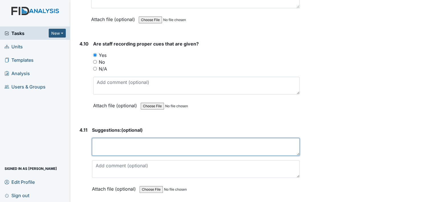
click at [121, 138] on textarea at bounding box center [196, 147] width 208 height 18
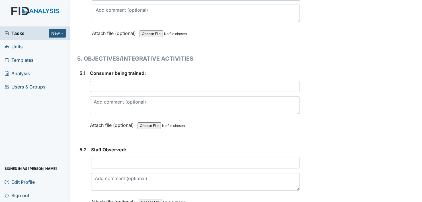
scroll to position [3419, 0]
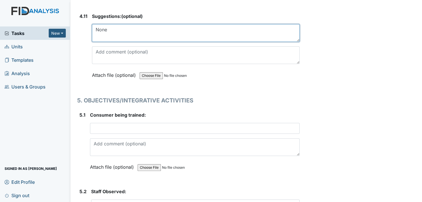
type textarea "None"
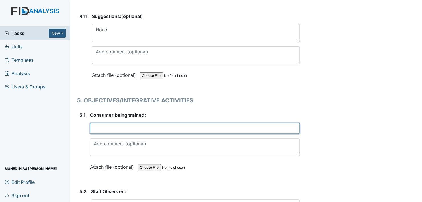
click at [108, 123] on input "text" at bounding box center [195, 128] width 210 height 11
type input "m"
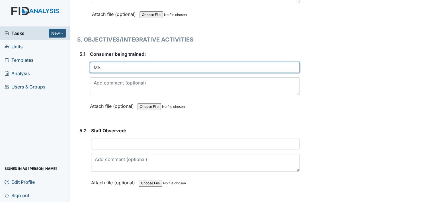
scroll to position [3504, 0]
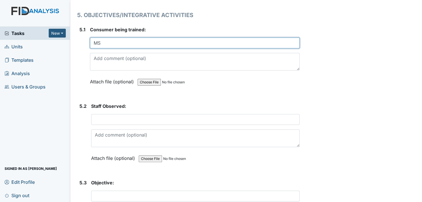
type input "MS"
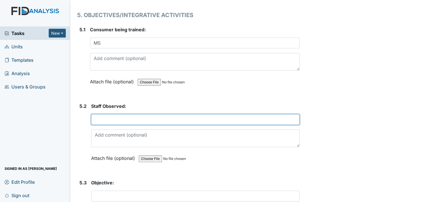
click at [110, 114] on input "text" at bounding box center [195, 119] width 209 height 11
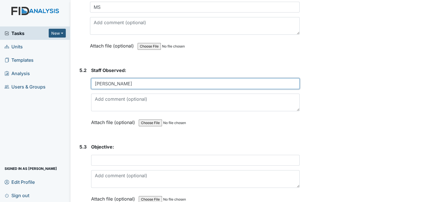
scroll to position [3561, 0]
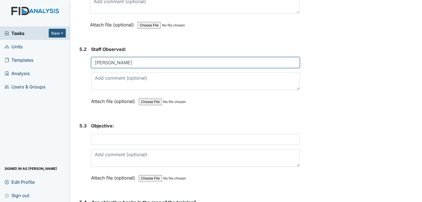
type input "Jasmine"
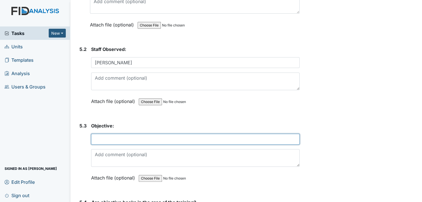
click at [115, 134] on input "text" at bounding box center [195, 139] width 209 height 11
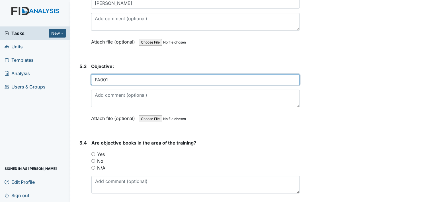
scroll to position [3647, 0]
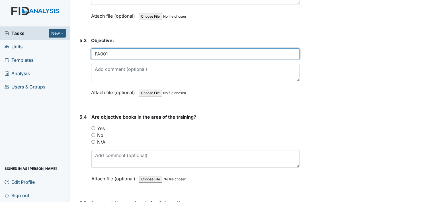
type input "FA001"
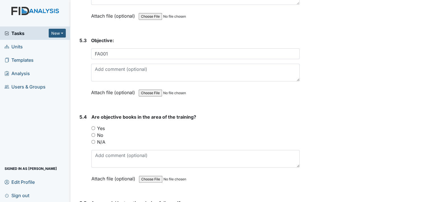
click at [94, 126] on input "Yes" at bounding box center [93, 128] width 4 height 4
radio input "true"
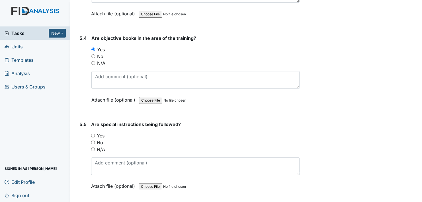
scroll to position [3732, 0]
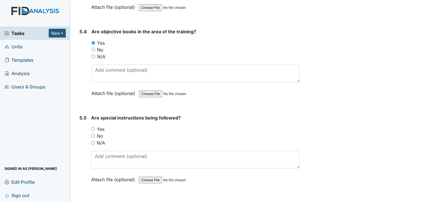
click at [94, 127] on input "Yes" at bounding box center [93, 129] width 4 height 4
radio input "true"
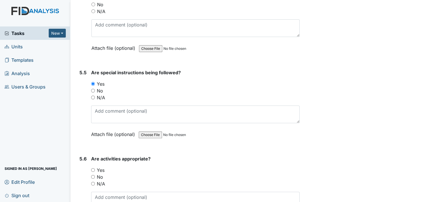
scroll to position [3817, 0]
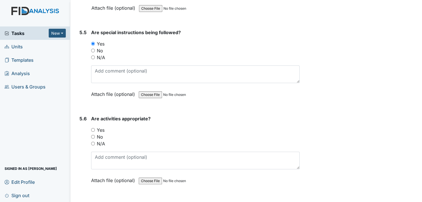
click at [93, 128] on input "Yes" at bounding box center [93, 130] width 4 height 4
radio input "true"
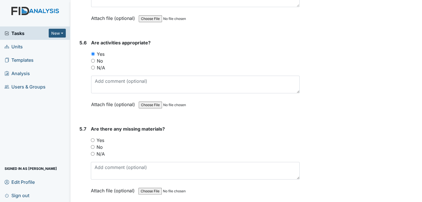
scroll to position [3903, 0]
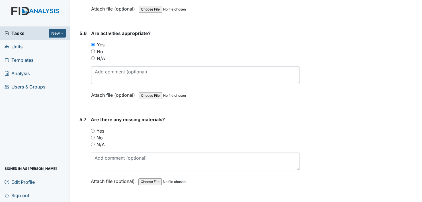
click at [92, 136] on input "No" at bounding box center [93, 138] width 4 height 4
radio input "true"
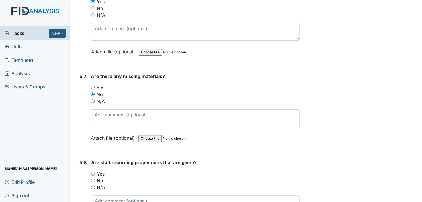
scroll to position [3960, 0]
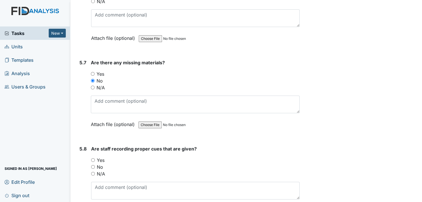
click at [92, 158] on input "Yes" at bounding box center [93, 160] width 4 height 4
radio input "true"
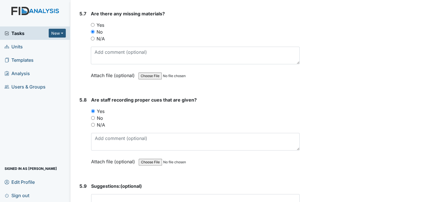
scroll to position [4074, 0]
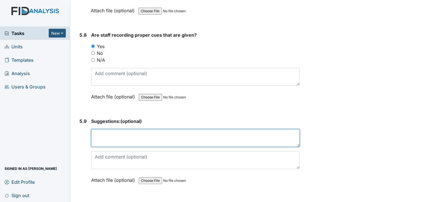
click at [113, 129] on textarea at bounding box center [195, 138] width 209 height 18
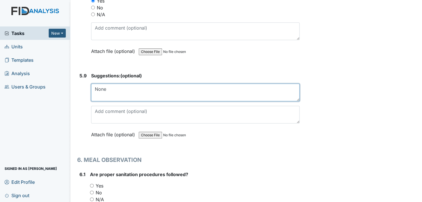
scroll to position [4159, 0]
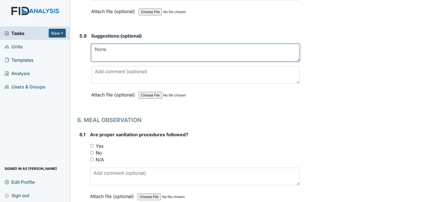
type textarea "None"
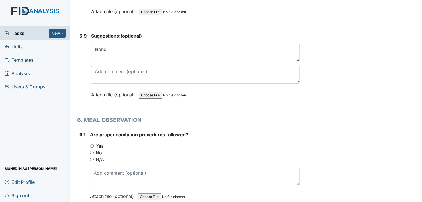
drag, startPoint x: 90, startPoint y: 130, endPoint x: 96, endPoint y: 132, distance: 6.1
click at [90, 144] on input "Yes" at bounding box center [92, 146] width 4 height 4
radio input "true"
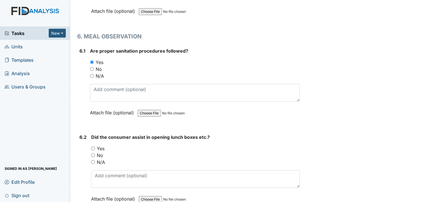
scroll to position [4245, 0]
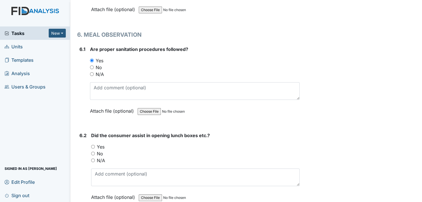
click at [93, 145] on input "Yes" at bounding box center [93, 147] width 4 height 4
radio input "true"
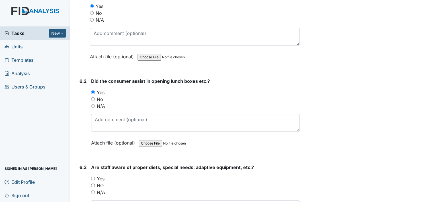
scroll to position [4359, 0]
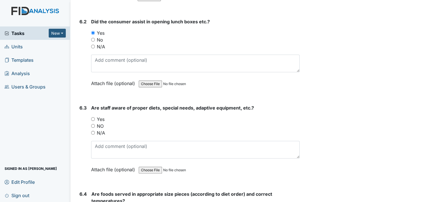
click at [92, 117] on input "Yes" at bounding box center [93, 119] width 4 height 4
radio input "true"
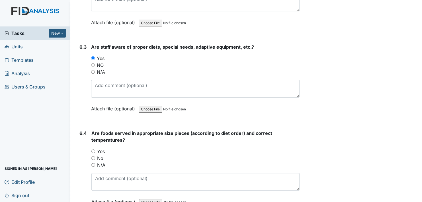
scroll to position [4444, 0]
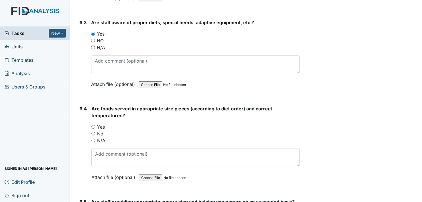
click at [93, 125] on input "Yes" at bounding box center [93, 127] width 4 height 4
radio input "true"
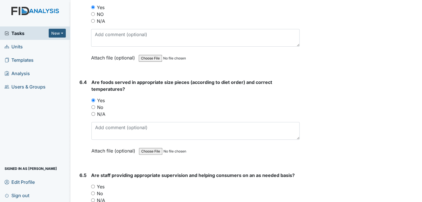
scroll to position [4501, 0]
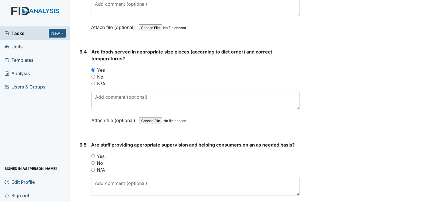
click at [95, 154] on input "Yes" at bounding box center [93, 156] width 4 height 4
radio input "true"
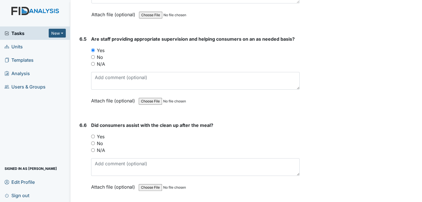
scroll to position [4615, 0]
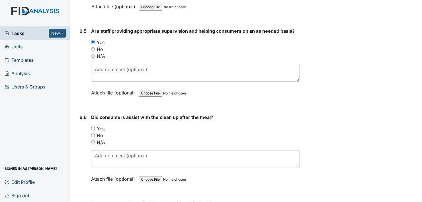
click at [91, 127] on input "Yes" at bounding box center [93, 129] width 4 height 4
radio input "true"
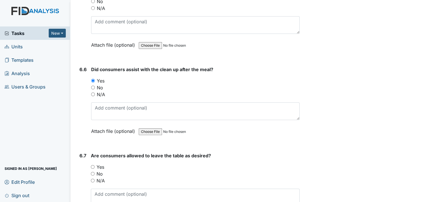
scroll to position [4701, 0]
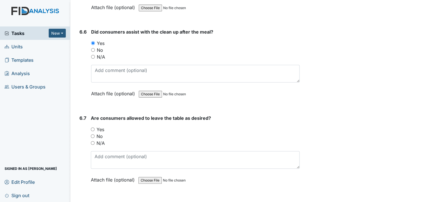
click at [93, 128] on input "Yes" at bounding box center [93, 130] width 4 height 4
radio input "true"
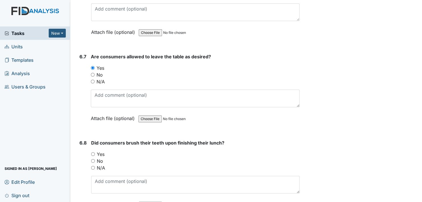
scroll to position [4786, 0]
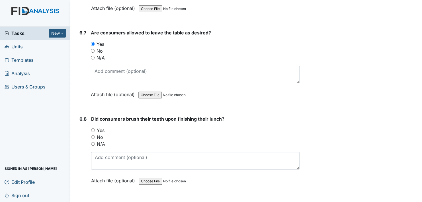
click at [92, 128] on input "Yes" at bounding box center [93, 130] width 4 height 4
radio input "true"
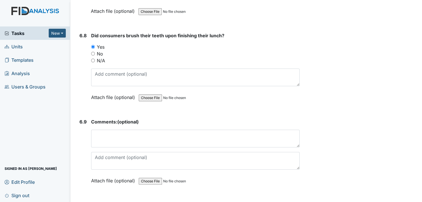
scroll to position [4872, 0]
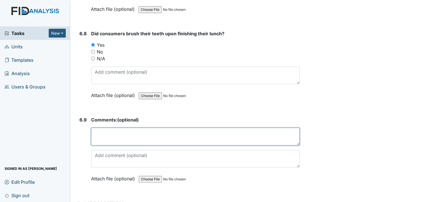
click at [115, 128] on textarea at bounding box center [195, 137] width 209 height 18
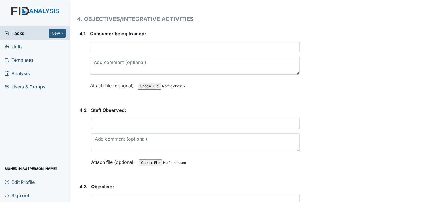
scroll to position [2564, 0]
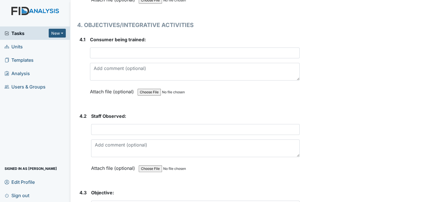
type textarea "None"
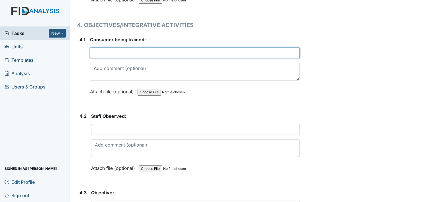
click at [107, 48] on input "text" at bounding box center [195, 53] width 210 height 11
type input "AF"
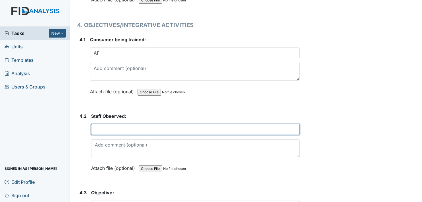
click at [109, 124] on input "text" at bounding box center [195, 129] width 209 height 11
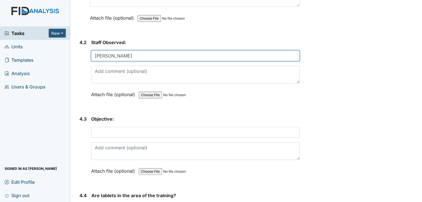
scroll to position [2649, 0]
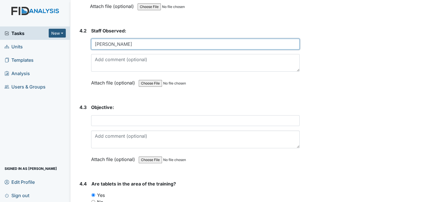
type input "Carolyn"
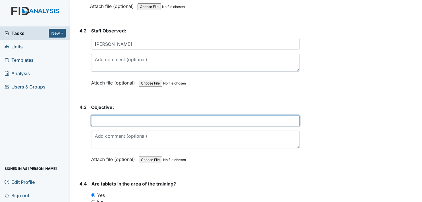
drag, startPoint x: 121, startPoint y: 111, endPoint x: 120, endPoint y: 114, distance: 3.2
click at [121, 115] on input "text" at bounding box center [195, 120] width 209 height 11
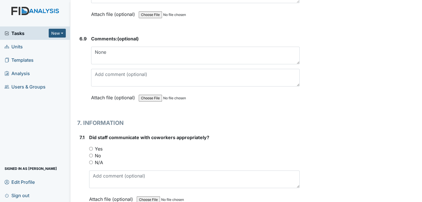
scroll to position [4957, 0]
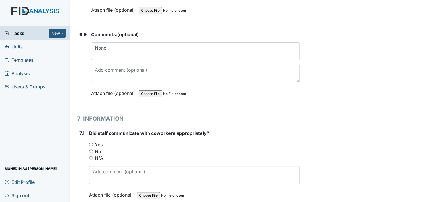
type input "FA004"
click at [92, 143] on input "Yes" at bounding box center [91, 145] width 4 height 4
radio input "true"
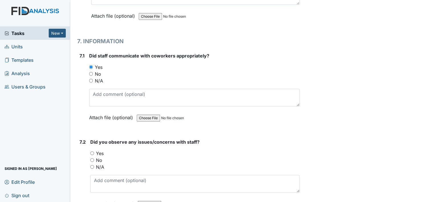
scroll to position [5071, 0]
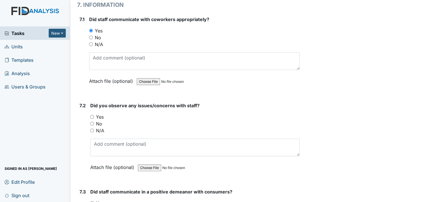
click at [91, 122] on input "No" at bounding box center [92, 124] width 4 height 4
radio input "true"
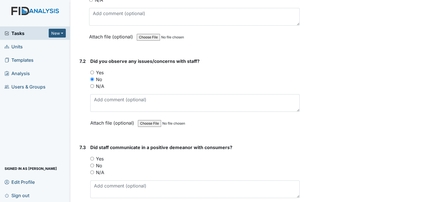
scroll to position [5156, 0]
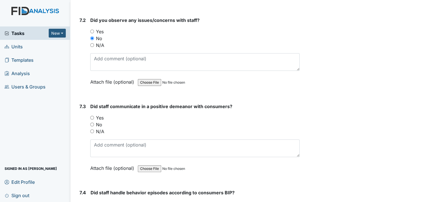
drag, startPoint x: 92, startPoint y: 99, endPoint x: 96, endPoint y: 102, distance: 5.1
click at [92, 116] on input "Yes" at bounding box center [92, 118] width 4 height 4
radio input "true"
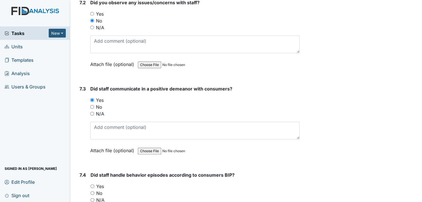
scroll to position [5242, 0]
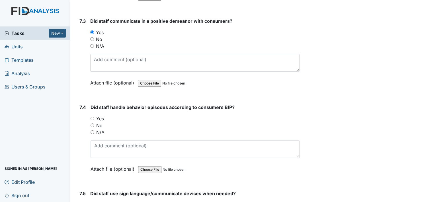
click at [93, 130] on input "N/A" at bounding box center [93, 132] width 4 height 4
radio input "true"
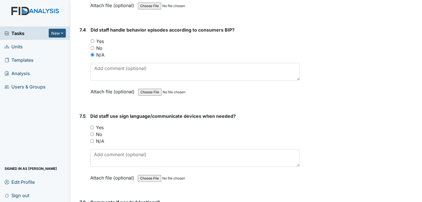
scroll to position [5327, 0]
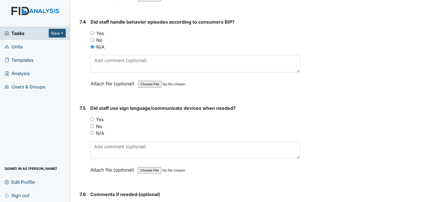
click at [93, 118] on input "Yes" at bounding box center [92, 120] width 4 height 4
radio input "true"
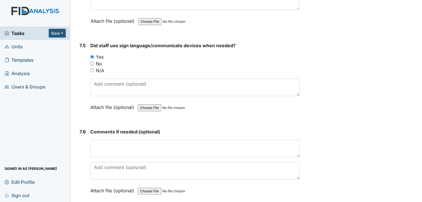
scroll to position [5413, 0]
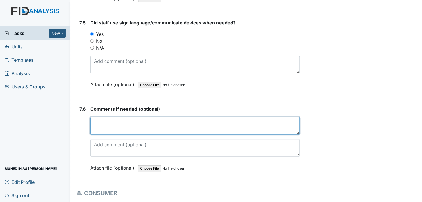
click at [119, 117] on textarea at bounding box center [194, 126] width 209 height 18
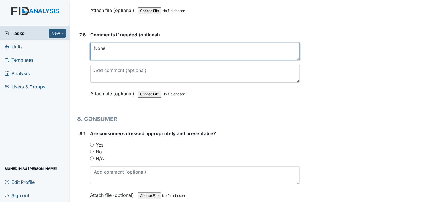
scroll to position [5498, 0]
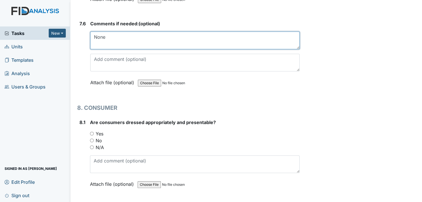
type textarea "None"
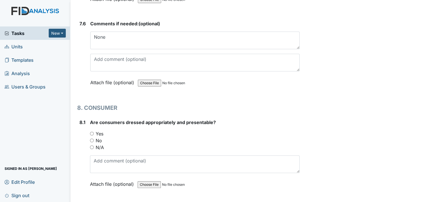
click at [90, 132] on input "Yes" at bounding box center [92, 134] width 4 height 4
radio input "true"
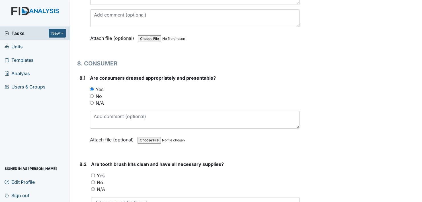
scroll to position [5555, 0]
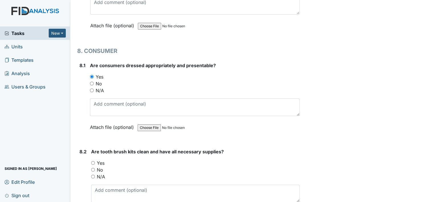
drag, startPoint x: 92, startPoint y: 144, endPoint x: 145, endPoint y: 142, distance: 53.0
click at [93, 161] on input "Yes" at bounding box center [93, 163] width 4 height 4
radio input "true"
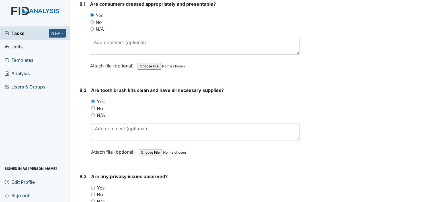
scroll to position [5641, 0]
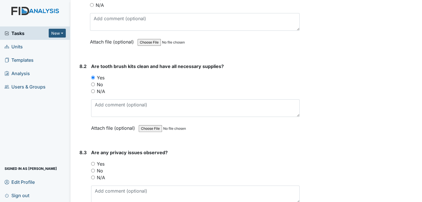
click at [93, 169] on input "No" at bounding box center [93, 171] width 4 height 4
radio input "true"
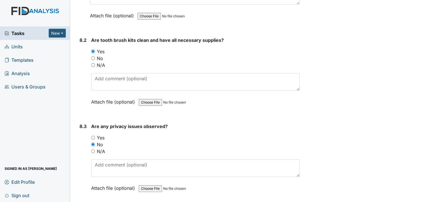
scroll to position [5755, 0]
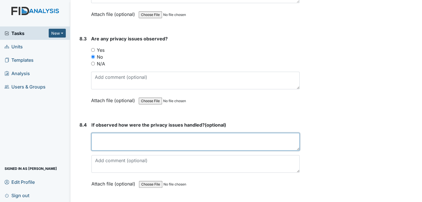
click at [111, 133] on textarea at bounding box center [195, 142] width 208 height 18
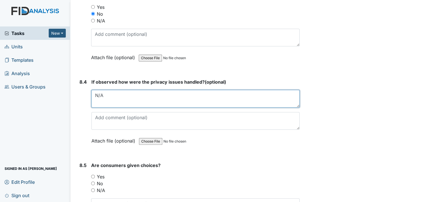
scroll to position [5812, 0]
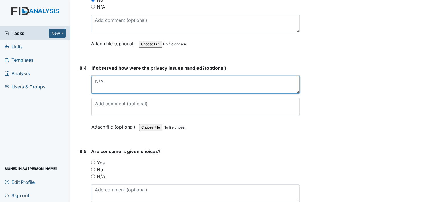
type textarea "N/A"
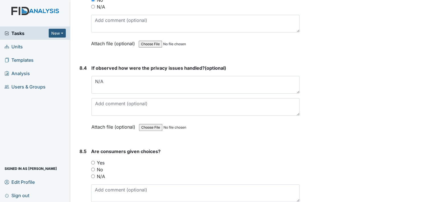
click at [93, 161] on input "Yes" at bounding box center [93, 163] width 4 height 4
radio input "true"
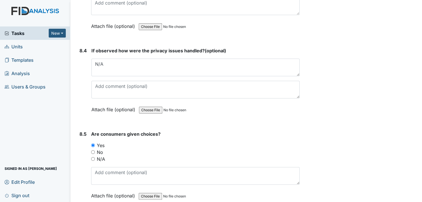
scroll to position [5897, 0]
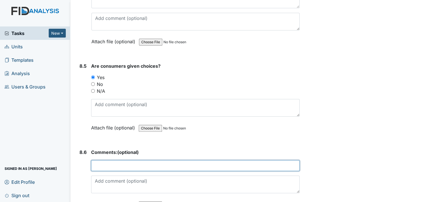
click at [112, 160] on input "text" at bounding box center [195, 165] width 209 height 11
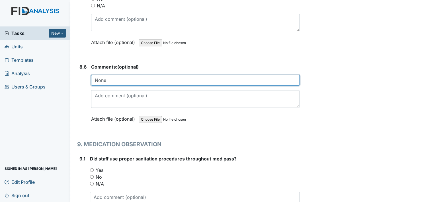
scroll to position [6011, 0]
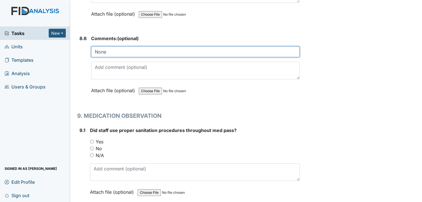
type input "None"
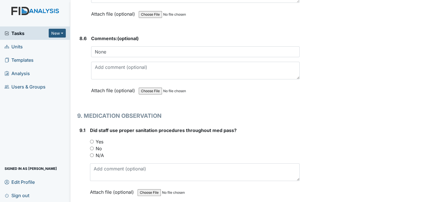
drag, startPoint x: 89, startPoint y: 120, endPoint x: 94, endPoint y: 121, distance: 5.0
click at [90, 127] on div "9.1 Did staff use proper sanitation procedures throughout med pass? You must se…" at bounding box center [188, 165] width 222 height 77
click at [93, 140] on input "Yes" at bounding box center [92, 142] width 4 height 4
radio input "true"
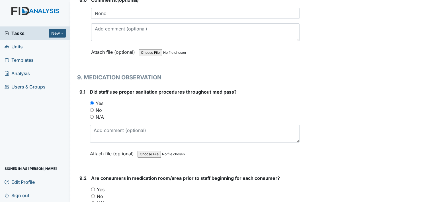
scroll to position [6097, 0]
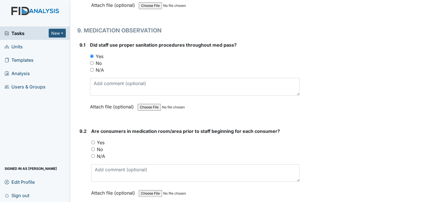
drag, startPoint x: 95, startPoint y: 121, endPoint x: 105, endPoint y: 120, distance: 10.6
click at [95, 139] on div "Yes" at bounding box center [195, 142] width 209 height 7
click at [94, 141] on input "Yes" at bounding box center [93, 143] width 4 height 4
radio input "true"
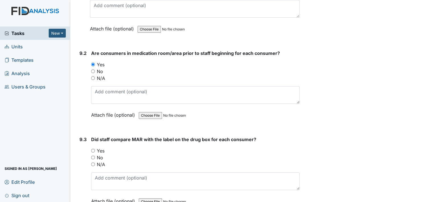
scroll to position [6182, 0]
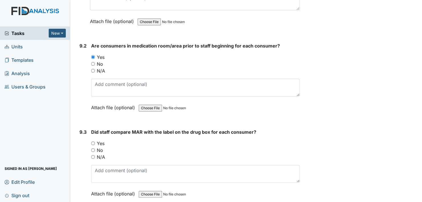
click at [94, 142] on input "Yes" at bounding box center [93, 144] width 4 height 4
radio input "true"
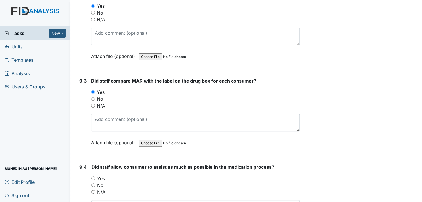
scroll to position [6268, 0]
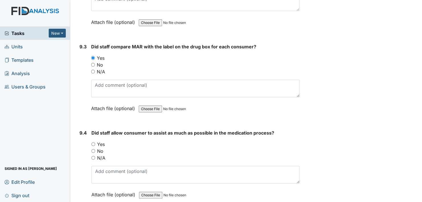
click at [93, 142] on input "Yes" at bounding box center [93, 144] width 4 height 4
radio input "true"
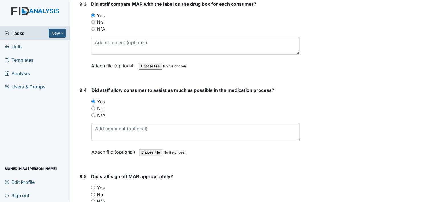
scroll to position [6353, 0]
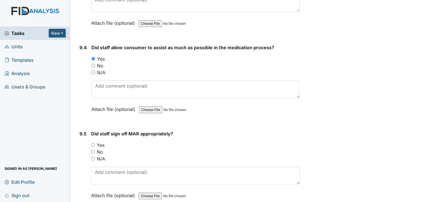
click at [94, 143] on input "Yes" at bounding box center [93, 145] width 4 height 4
radio input "true"
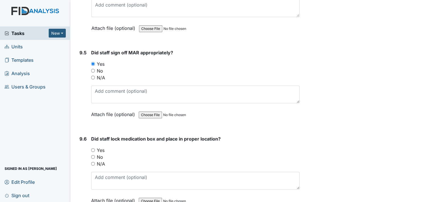
scroll to position [6438, 0]
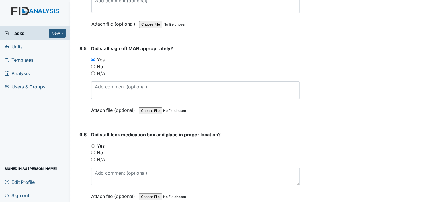
click at [93, 144] on input "Yes" at bounding box center [93, 146] width 4 height 4
radio input "true"
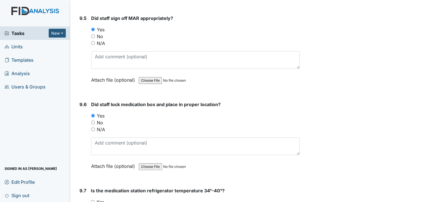
scroll to position [6524, 0]
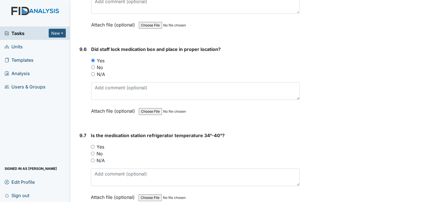
drag, startPoint x: 93, startPoint y: 125, endPoint x: 97, endPoint y: 124, distance: 4.0
click at [93, 145] on input "Yes" at bounding box center [93, 147] width 4 height 4
radio input "true"
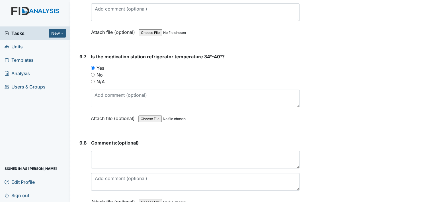
scroll to position [6609, 0]
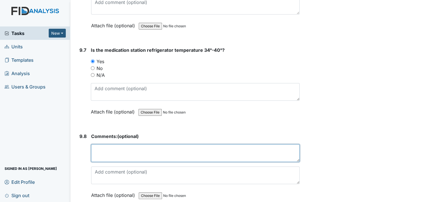
click at [136, 144] on textarea at bounding box center [195, 153] width 209 height 18
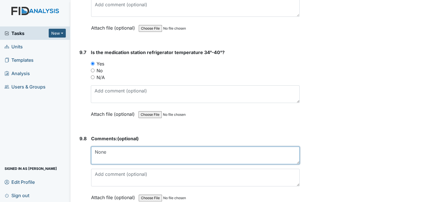
scroll to position [6616, 0]
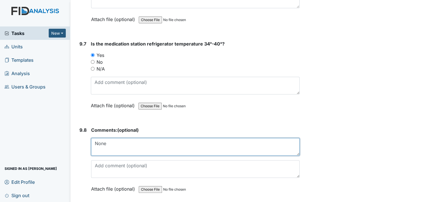
type textarea "None"
